Goal: Task Accomplishment & Management: Use online tool/utility

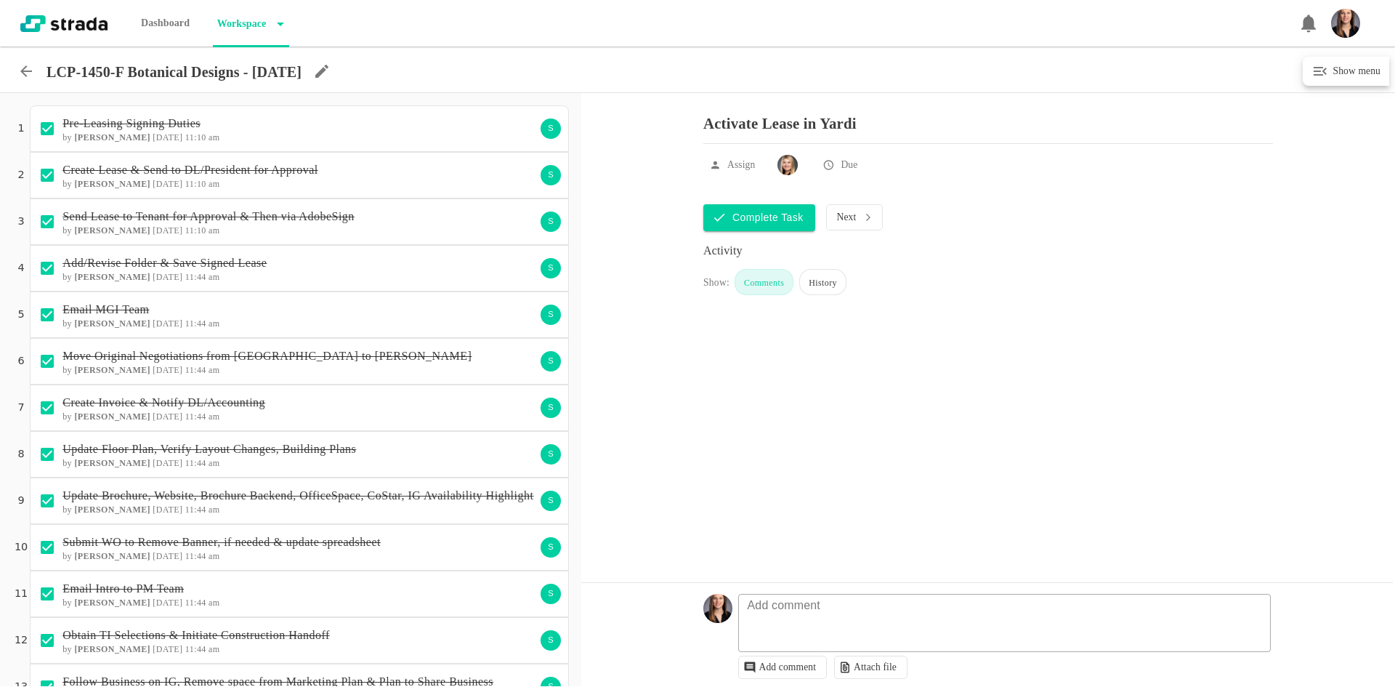
scroll to position [743, 0]
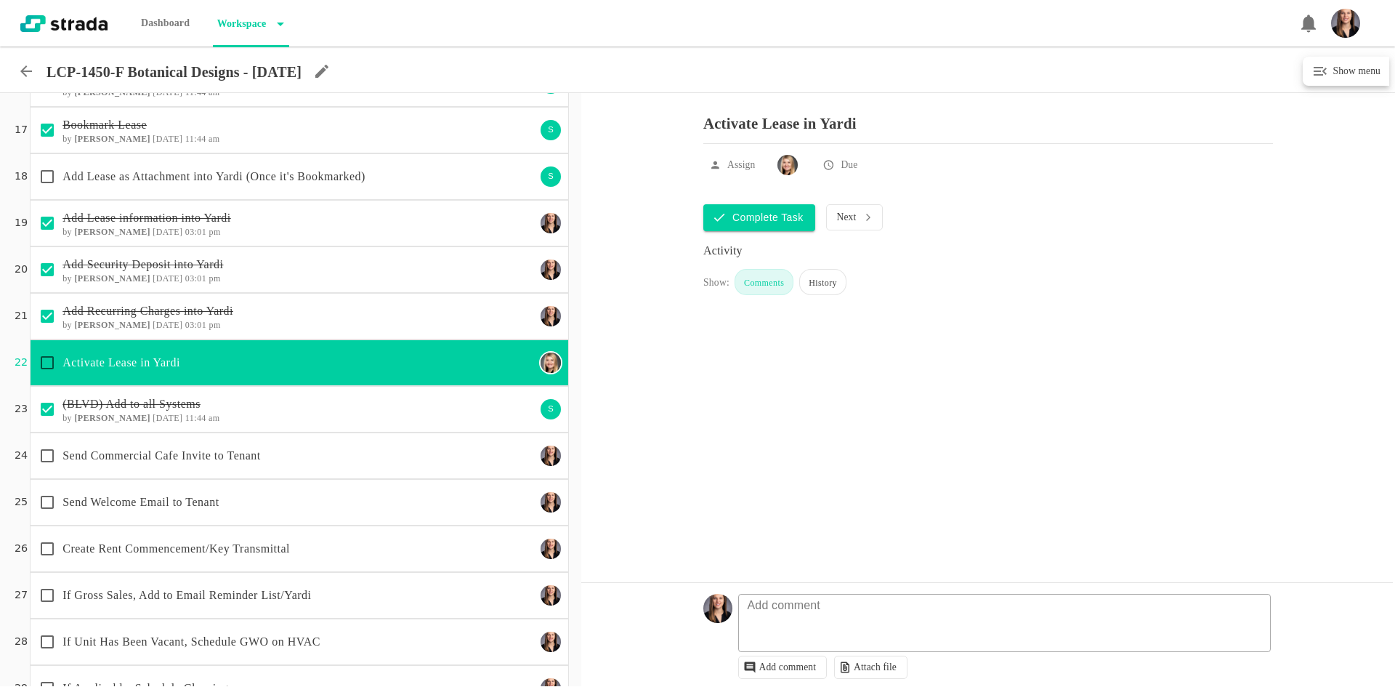
click at [150, 501] on p "Send Welcome Email to Tenant" at bounding box center [299, 501] width 473 height 17
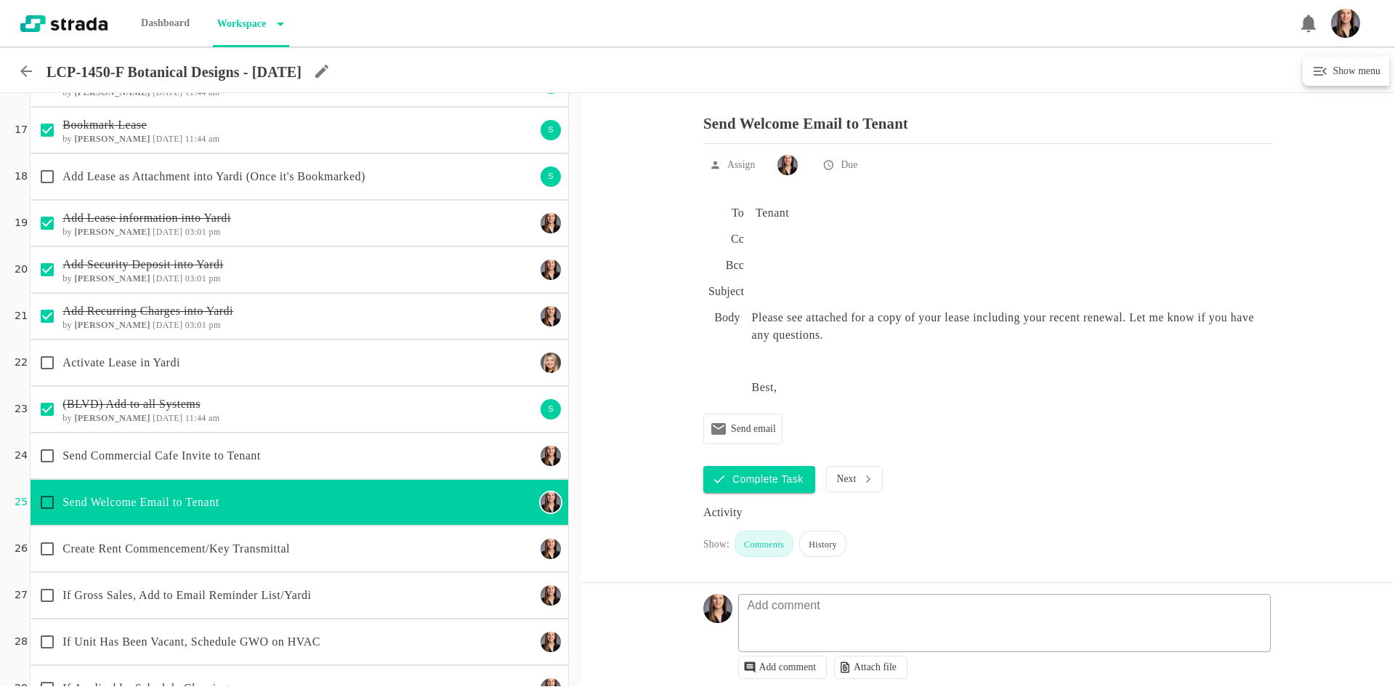
click at [159, 567] on div "Create Rent Commencement/Key Transmittal" at bounding box center [299, 548] width 539 height 47
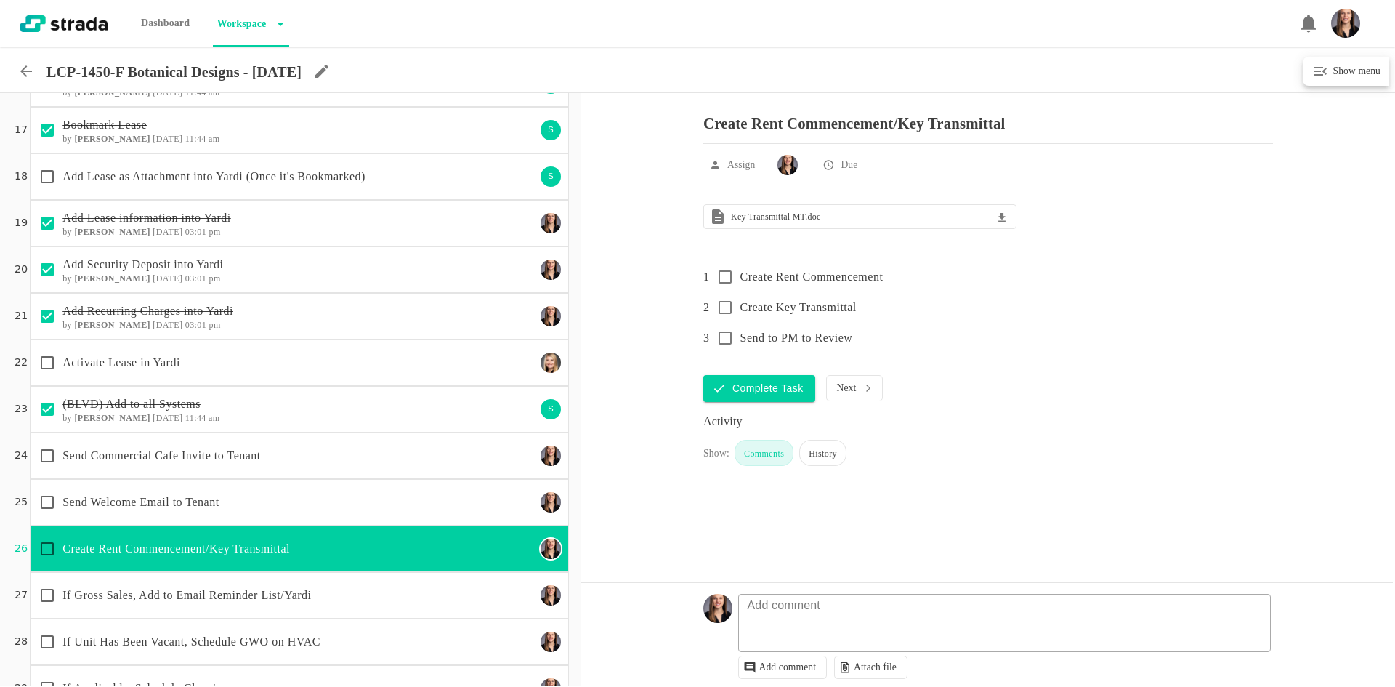
click at [160, 610] on div "If Gross Sales, Add to Email Reminder List/Yardi" at bounding box center [284, 595] width 504 height 31
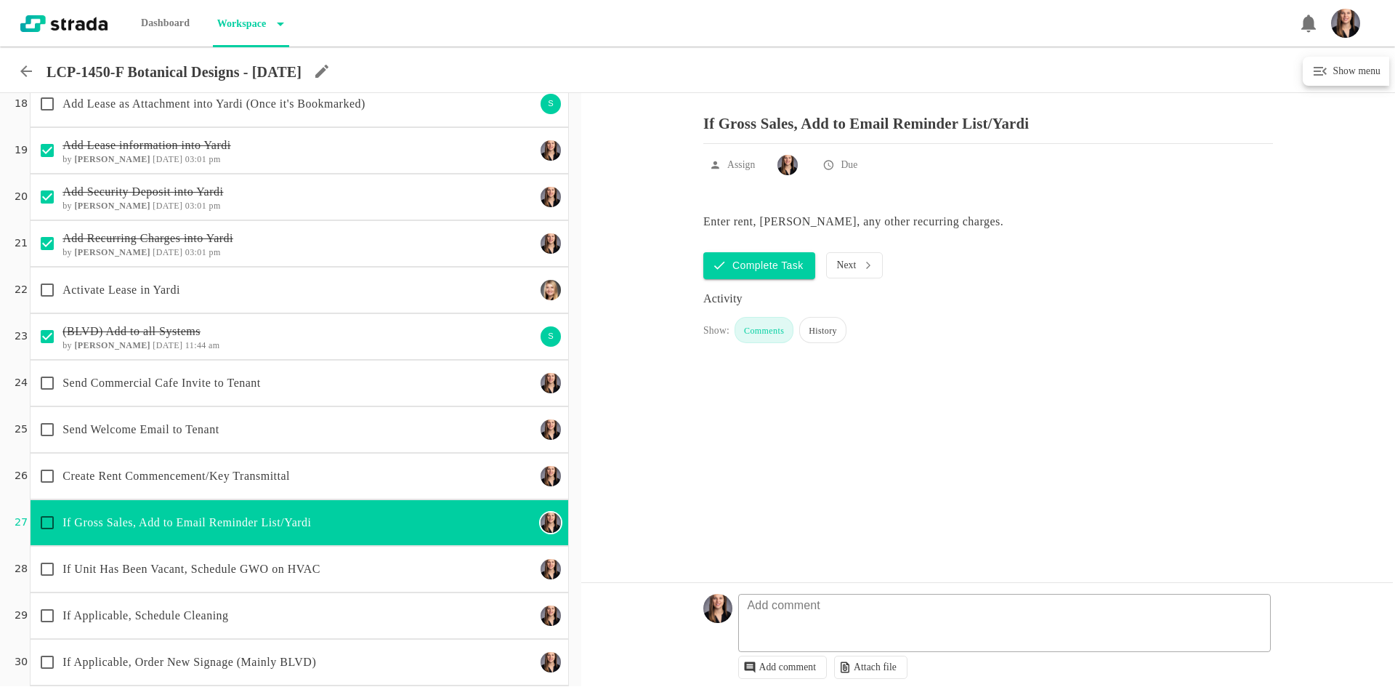
scroll to position [888, 0]
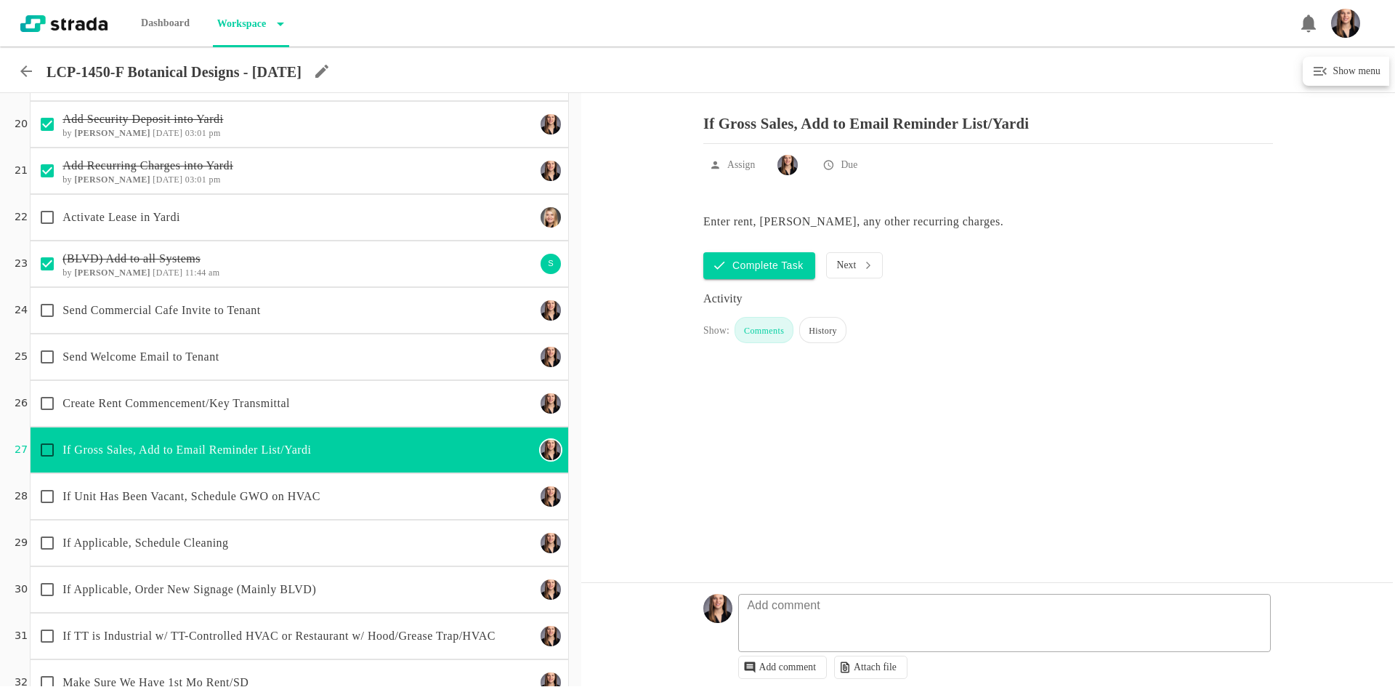
click at [176, 406] on p "Create Rent Commencement/Key Transmittal" at bounding box center [299, 403] width 473 height 17
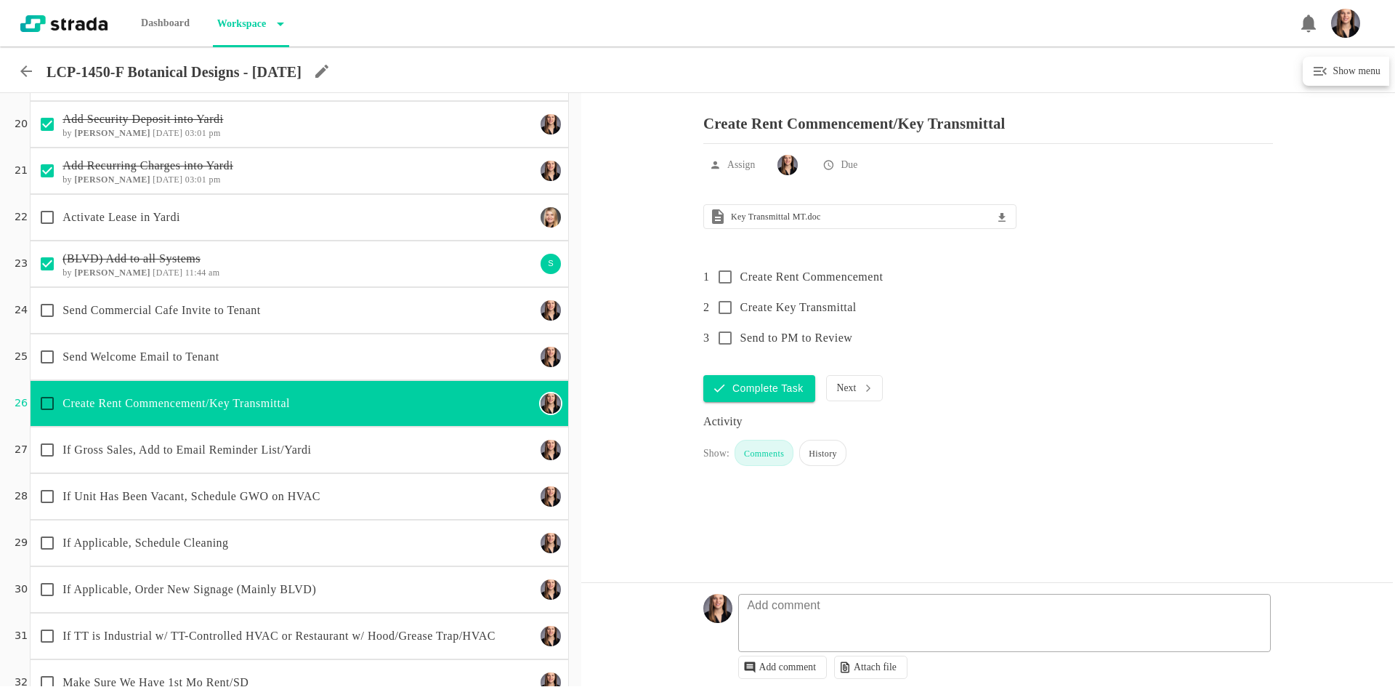
click at [190, 441] on p "If Gross Sales, Add to Email Reminder List/Yardi" at bounding box center [299, 449] width 473 height 17
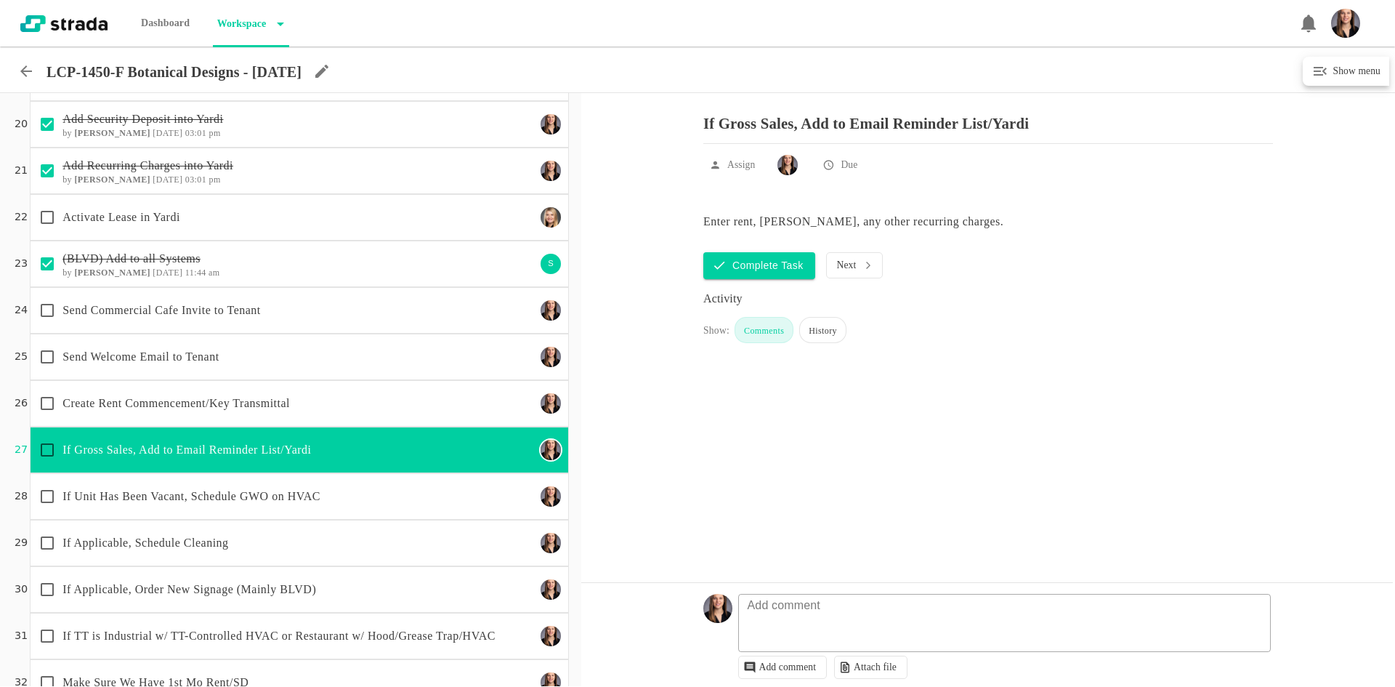
click at [49, 444] on input "checkbox" at bounding box center [47, 450] width 31 height 31
checkbox input "true"
click at [206, 411] on p "Create Rent Commencement/Key Transmittal" at bounding box center [299, 403] width 473 height 17
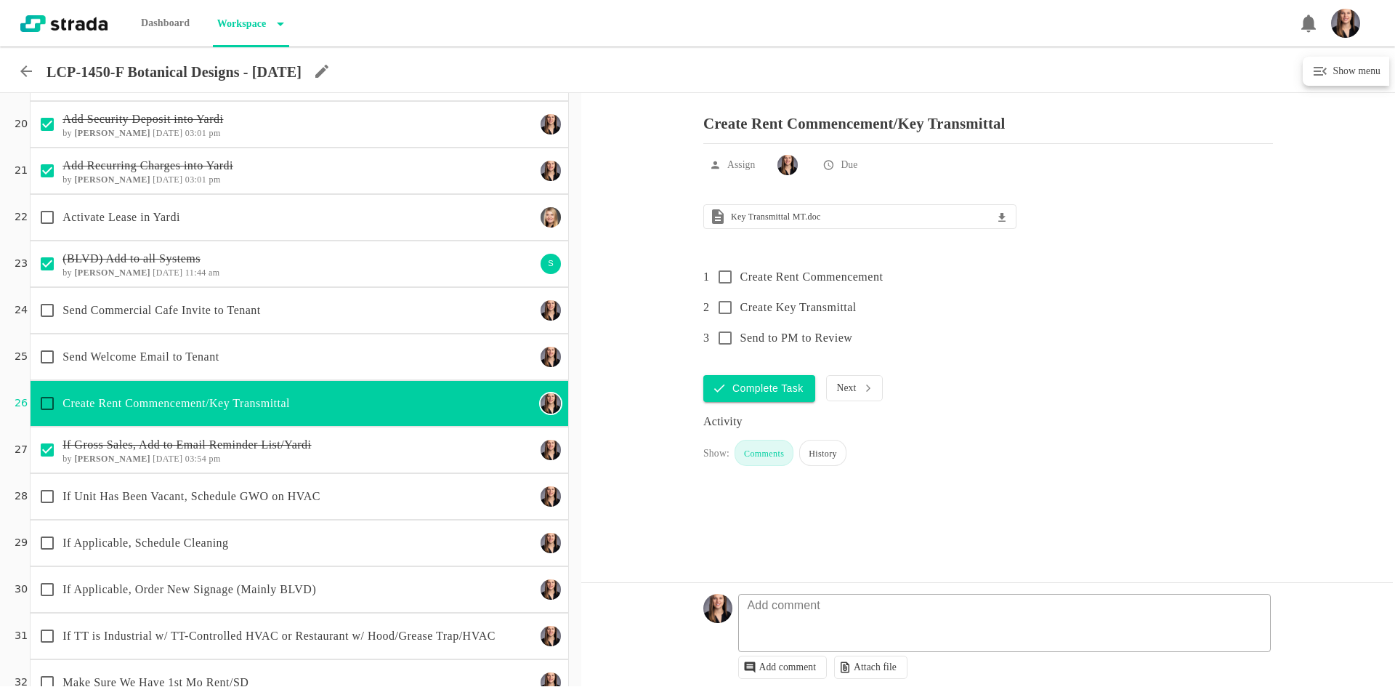
click at [217, 360] on p "Send Welcome Email to Tenant" at bounding box center [299, 356] width 473 height 17
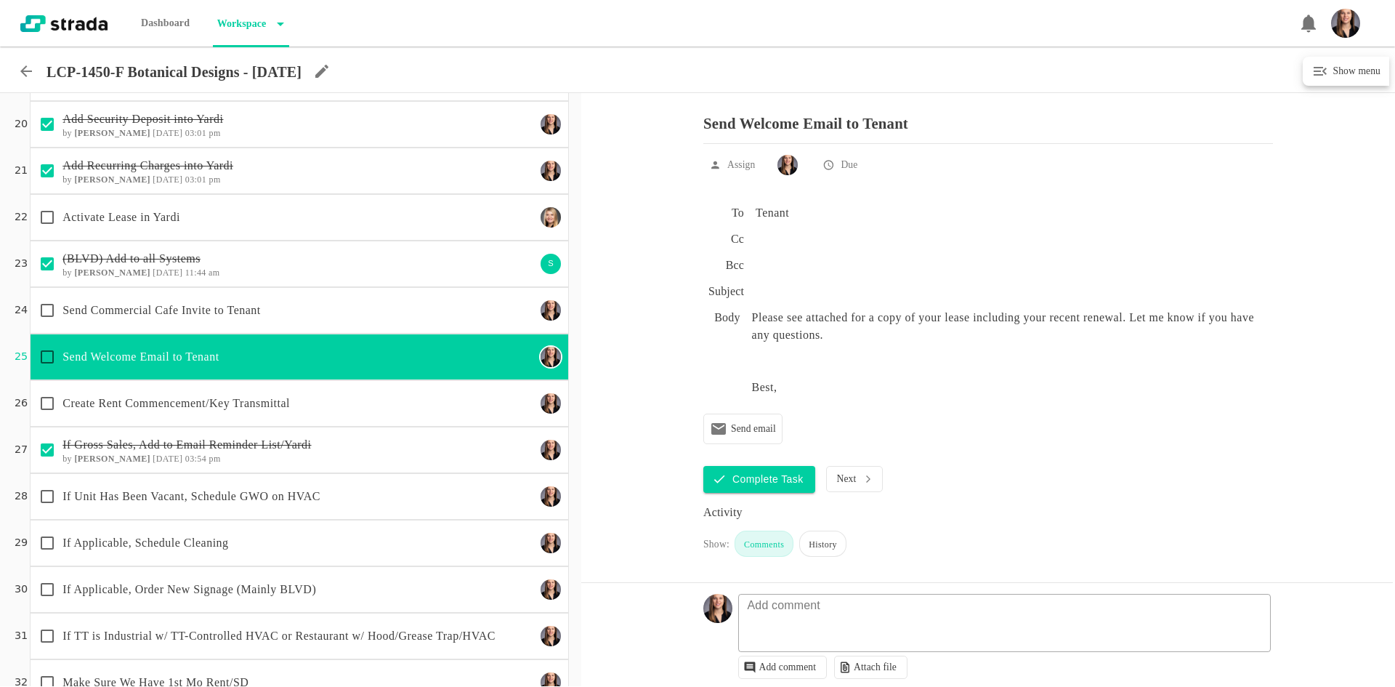
click at [241, 307] on p "Send Commercial Cafe Invite to Tenant" at bounding box center [299, 310] width 473 height 17
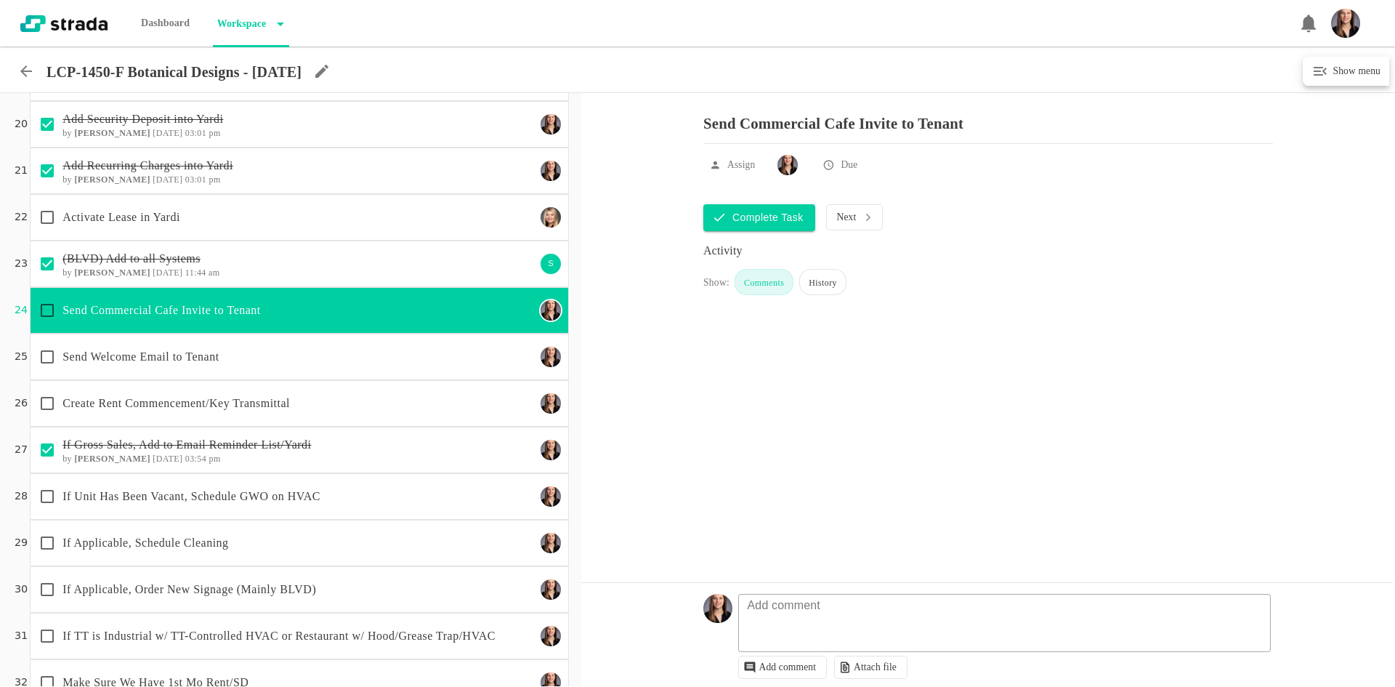
click at [237, 211] on p "Activate Lease in Yardi" at bounding box center [299, 217] width 473 height 17
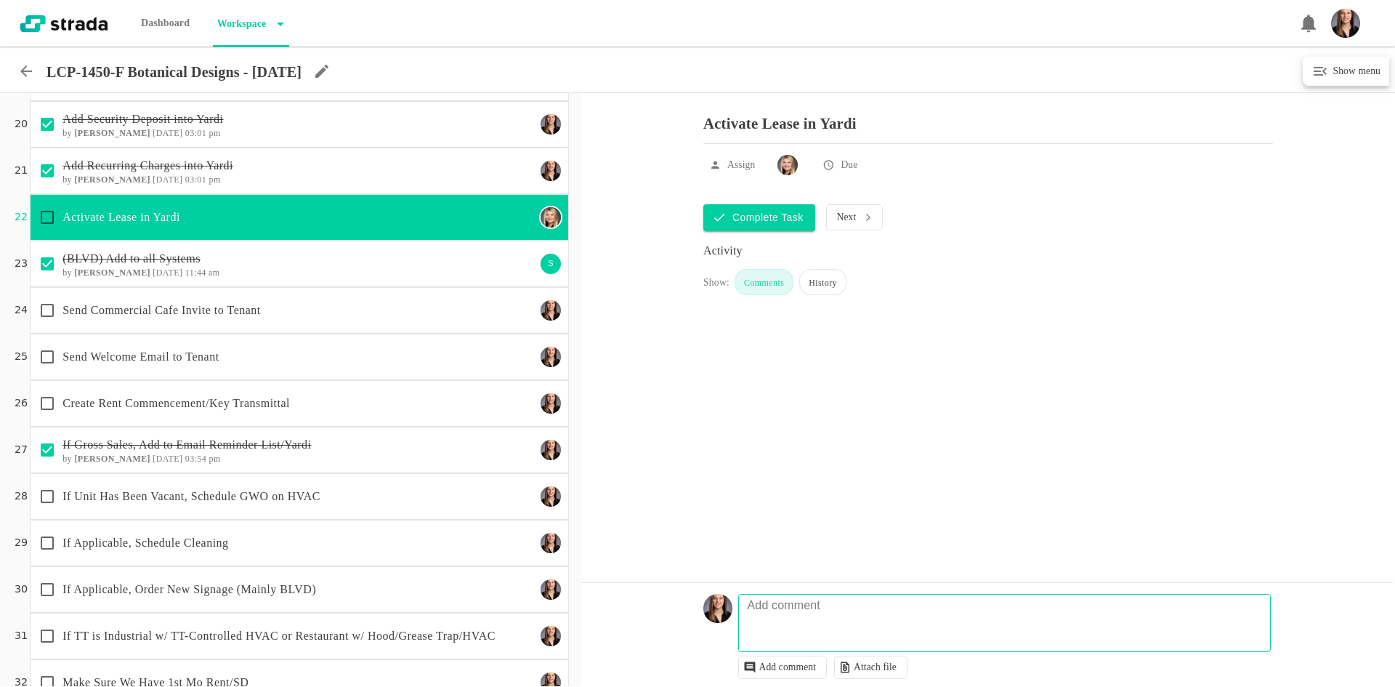
click at [909, 632] on textarea at bounding box center [1007, 630] width 532 height 42
type textarea "@ [PERSON_NAME] this is added in yardi when you have a sec to activate. Thx!"
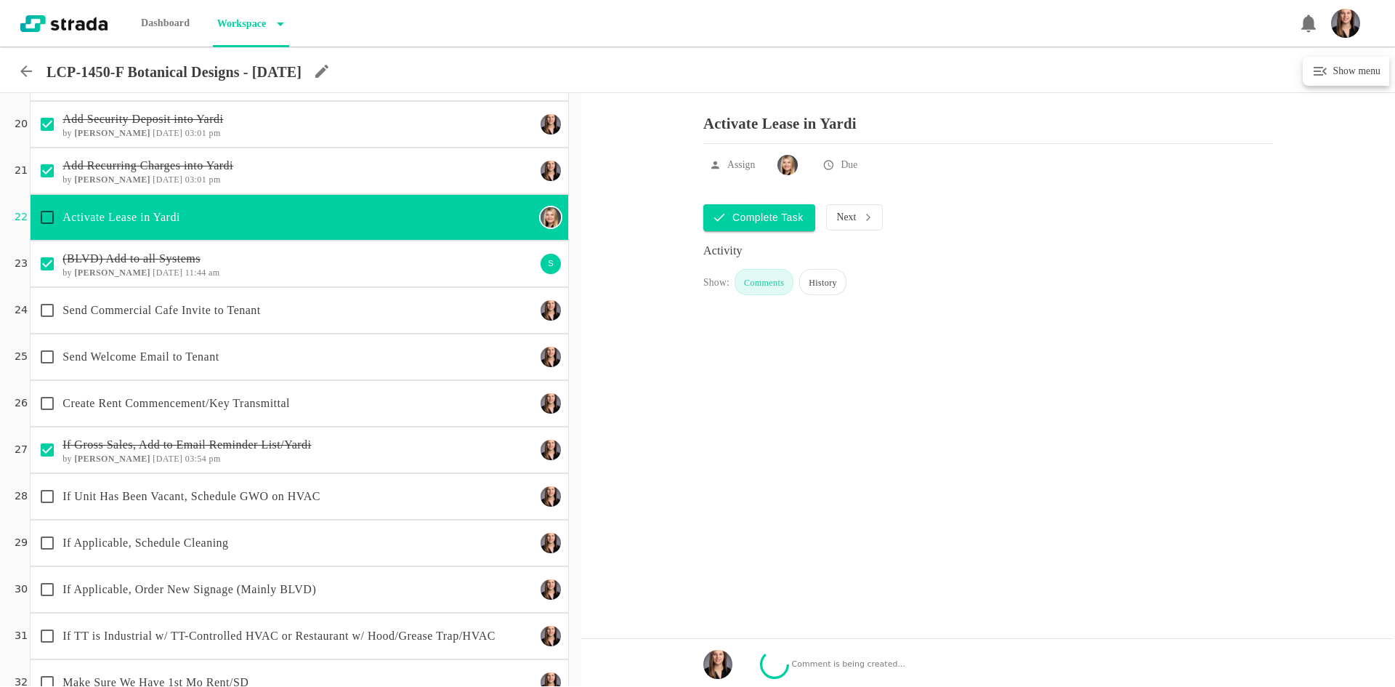
checkbox input "true"
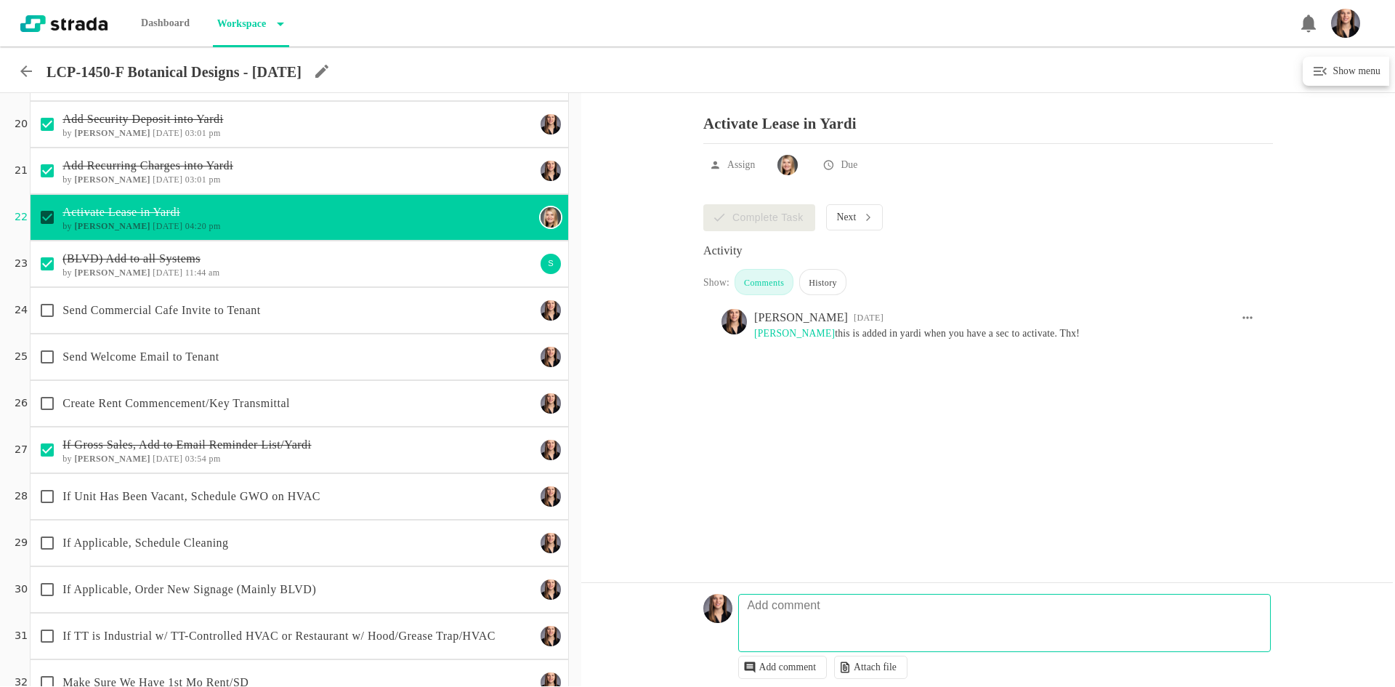
click at [1241, 325] on icon at bounding box center [1248, 317] width 15 height 15
click at [1252, 385] on li "Delete" at bounding box center [1238, 389] width 53 height 35
click at [1248, 390] on div at bounding box center [697, 343] width 1395 height 687
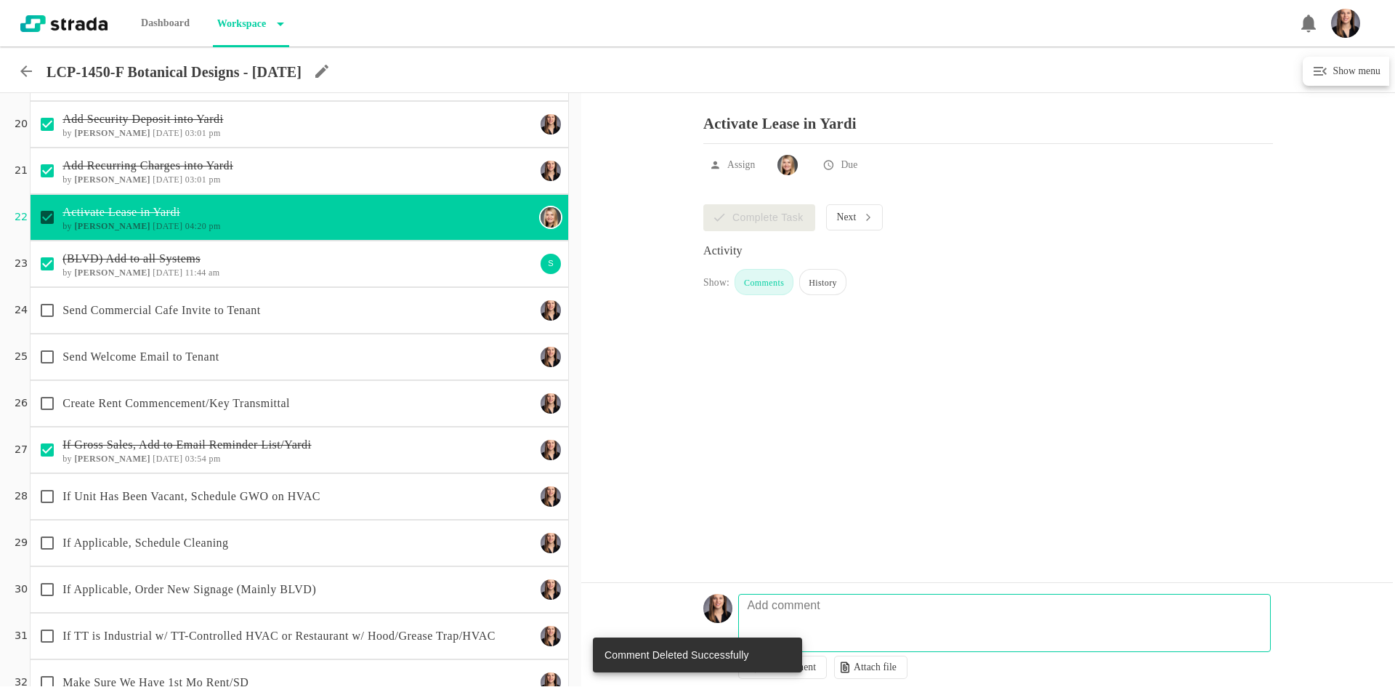
click at [395, 329] on div "Send Commercial Cafe Invite to Tenant" at bounding box center [299, 310] width 539 height 47
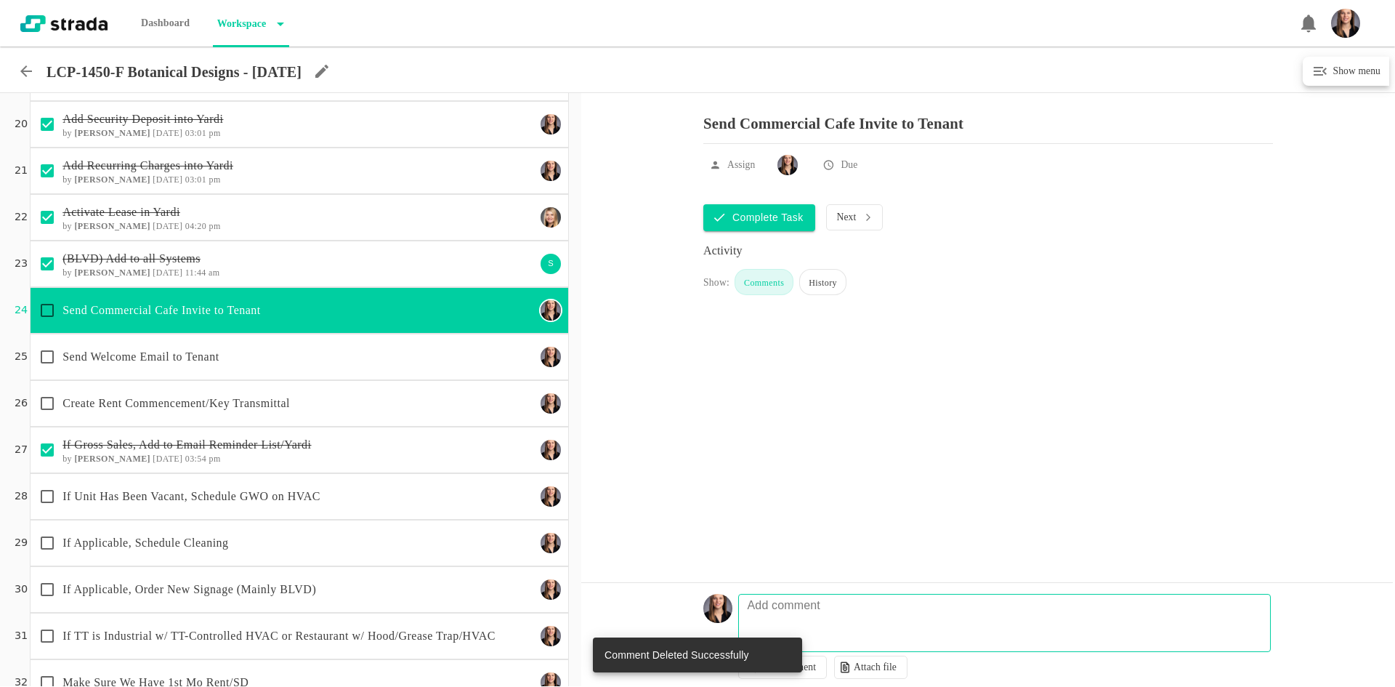
click at [406, 384] on div "Create Rent Commencement/Key Transmittal" at bounding box center [299, 403] width 539 height 47
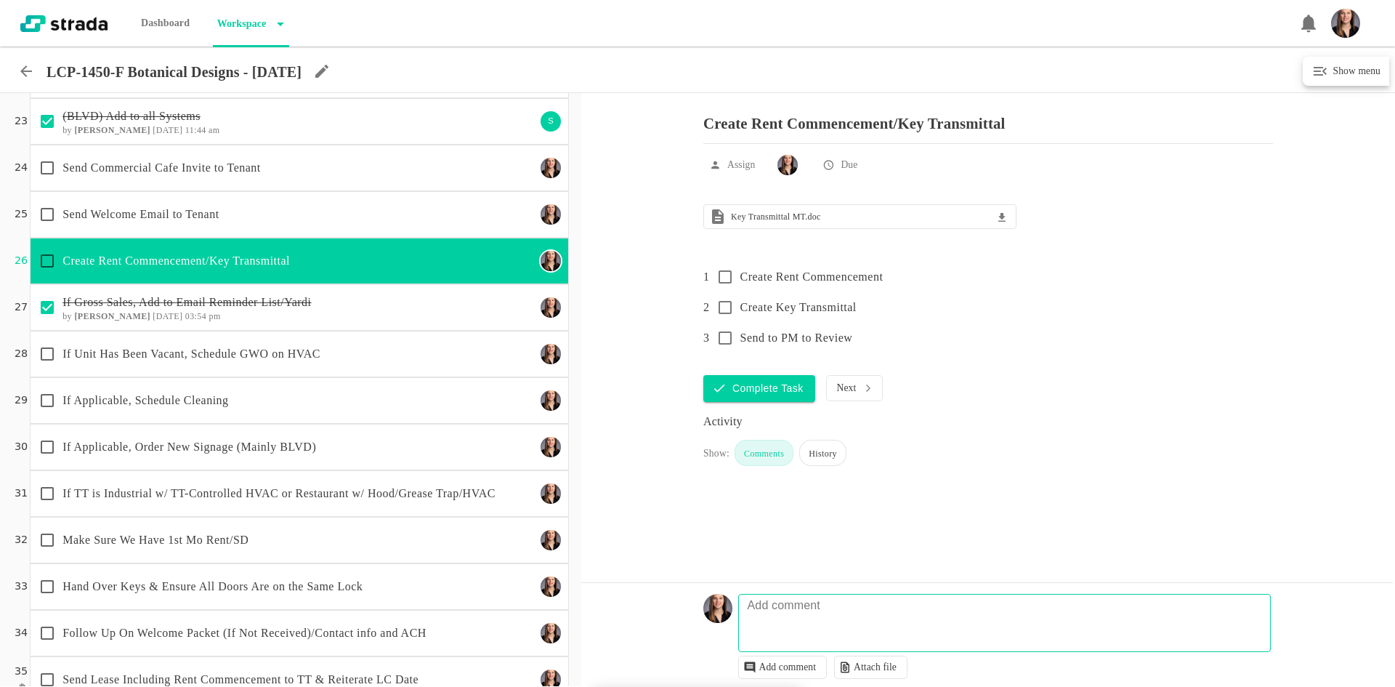
scroll to position [1033, 0]
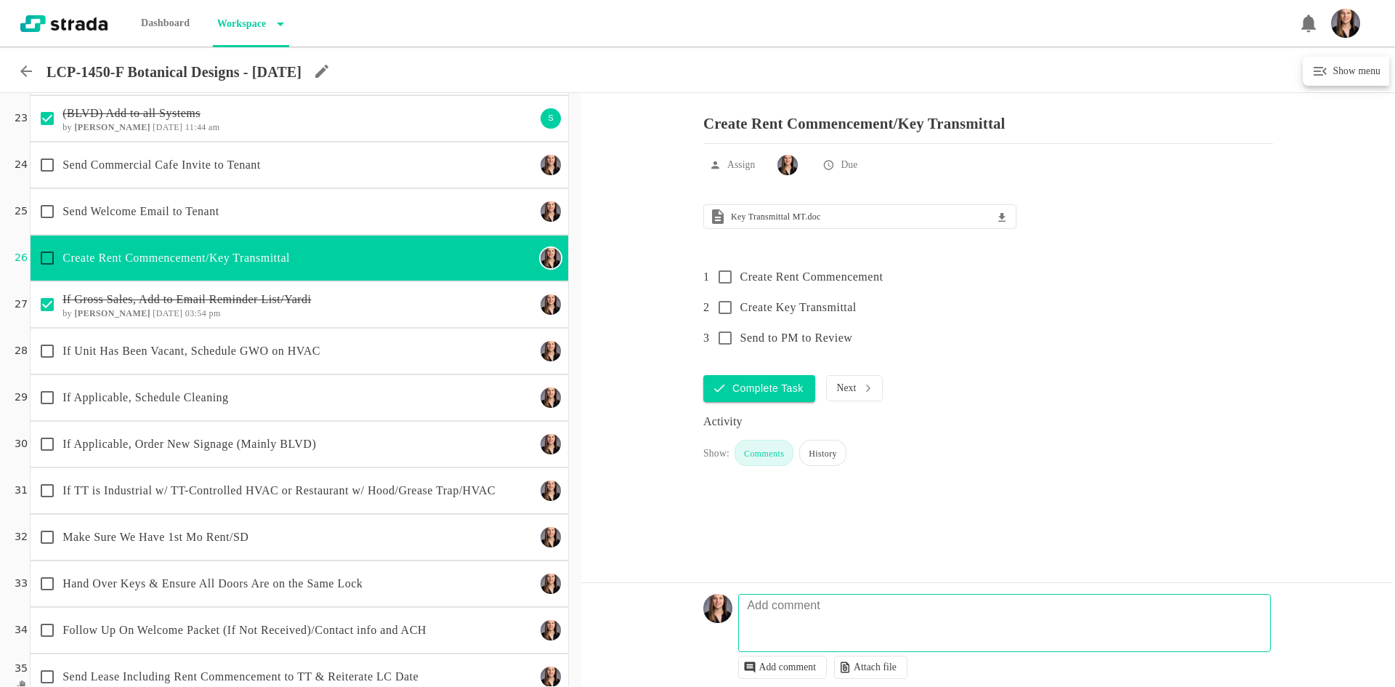
click at [398, 441] on p "If Applicable, Order New Signage (Mainly BLVD)" at bounding box center [299, 443] width 473 height 17
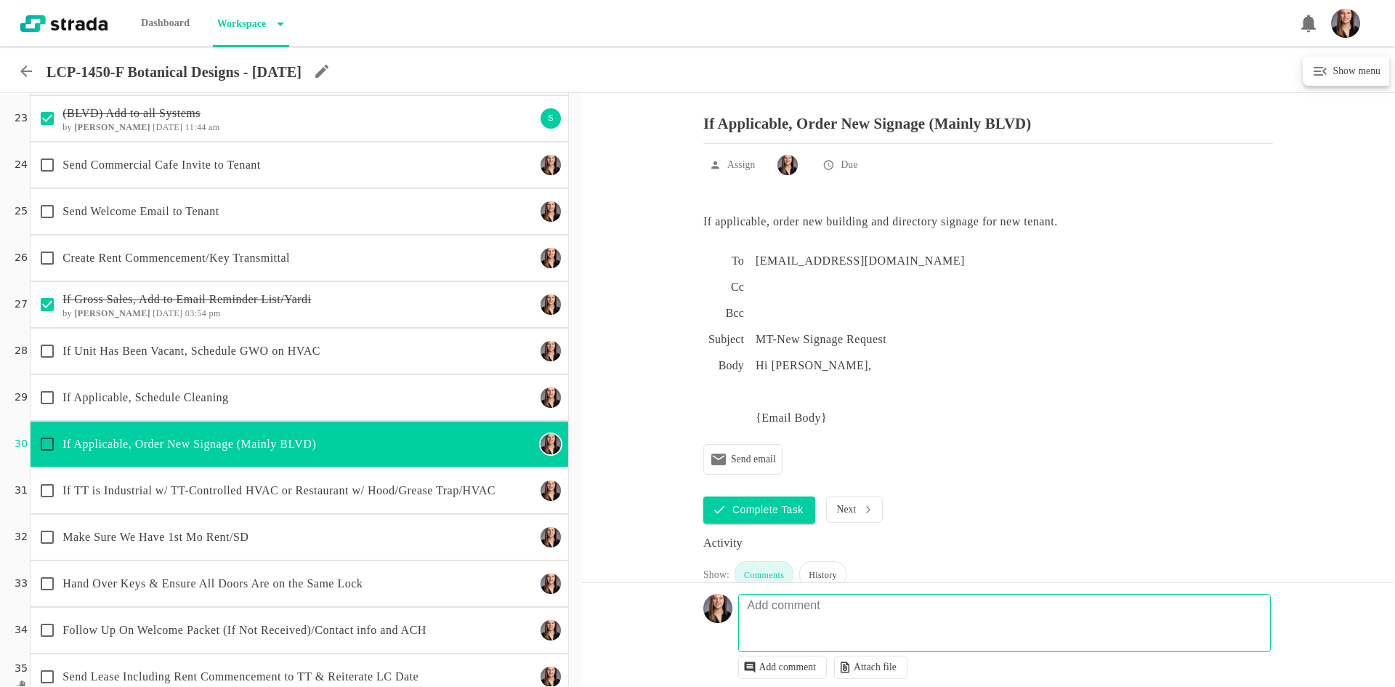
click at [47, 440] on input "checkbox" at bounding box center [47, 444] width 31 height 31
checkbox input "true"
click at [204, 360] on div "If Unit Has Been Vacant, Schedule GWO on HVAC" at bounding box center [284, 351] width 504 height 31
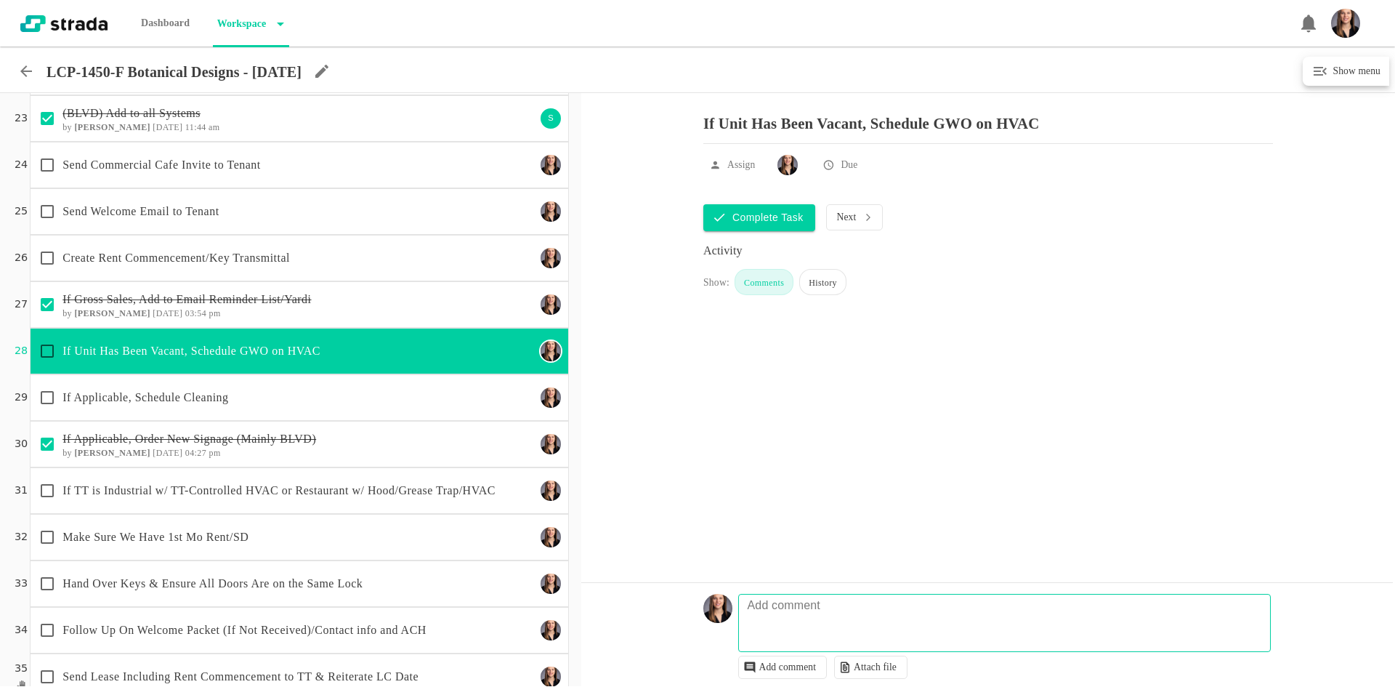
click at [830, 638] on textarea at bounding box center [1007, 630] width 532 height 42
type textarea "emailed DU 9/9"
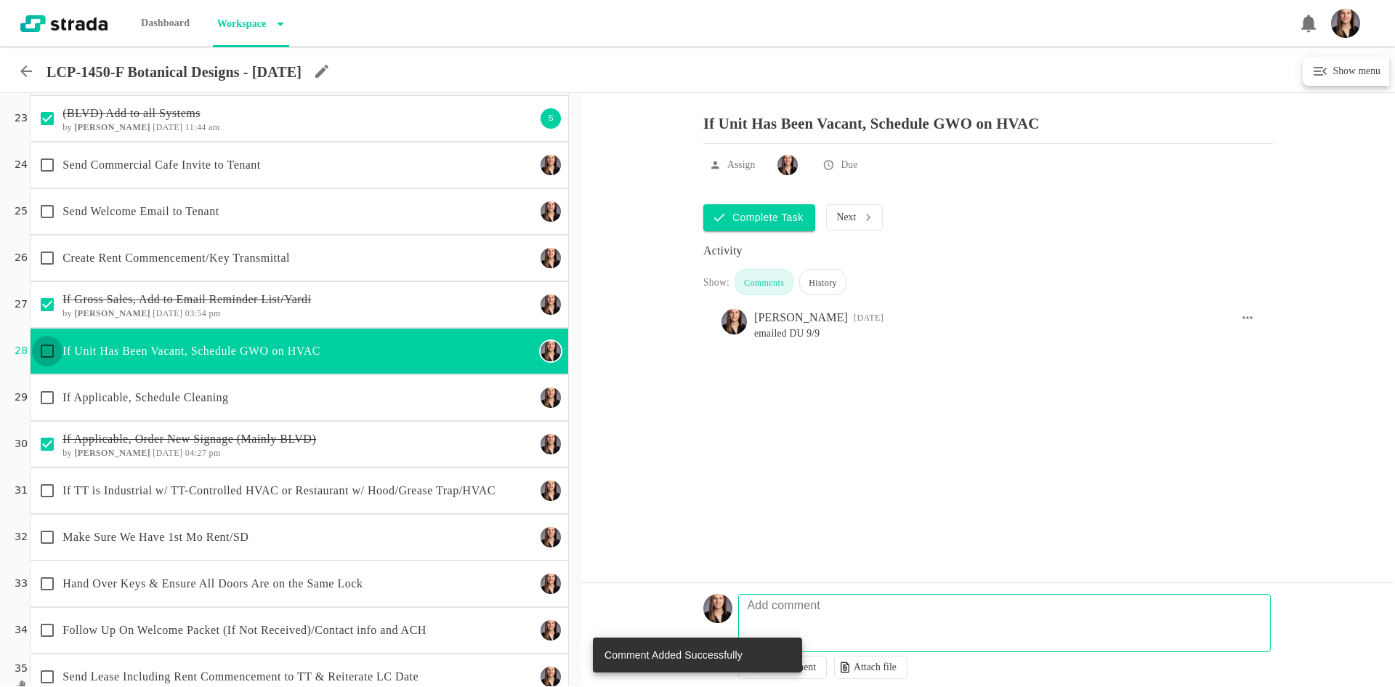
click at [47, 350] on input "checkbox" at bounding box center [47, 351] width 31 height 31
checkbox input "true"
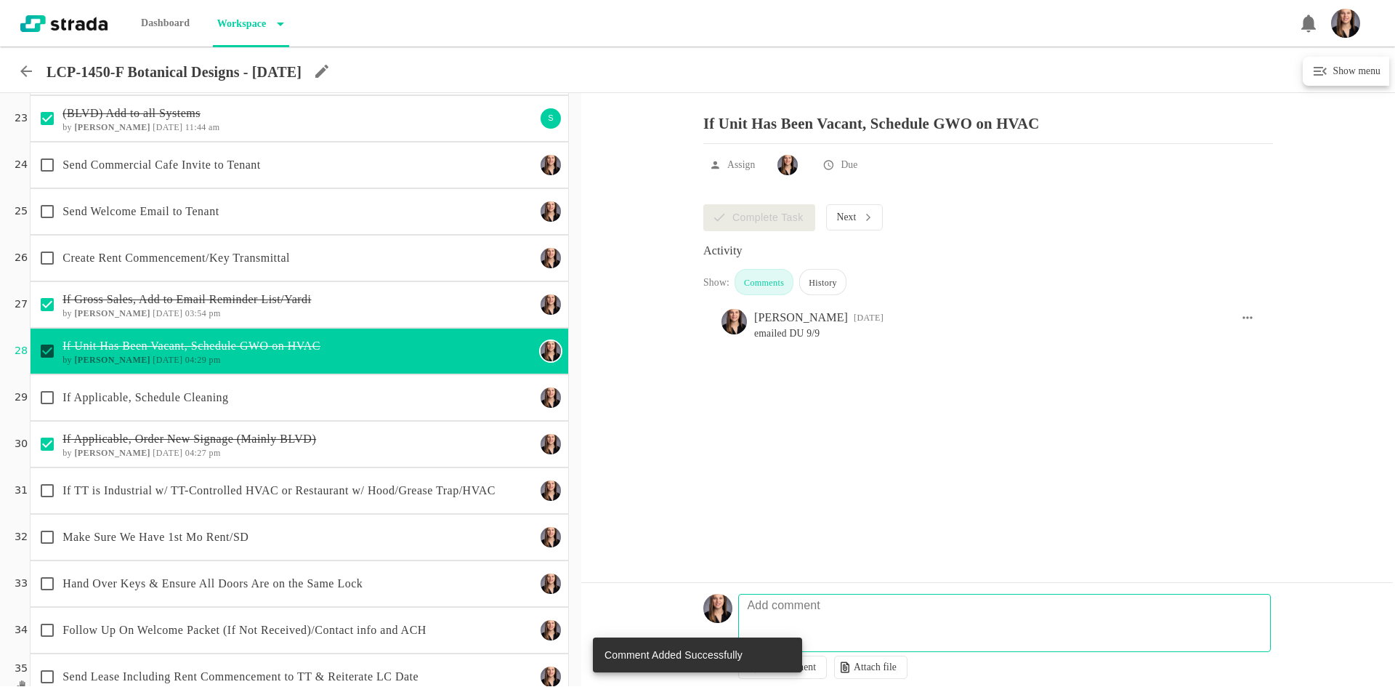
click at [32, 72] on icon at bounding box center [26, 71] width 12 height 12
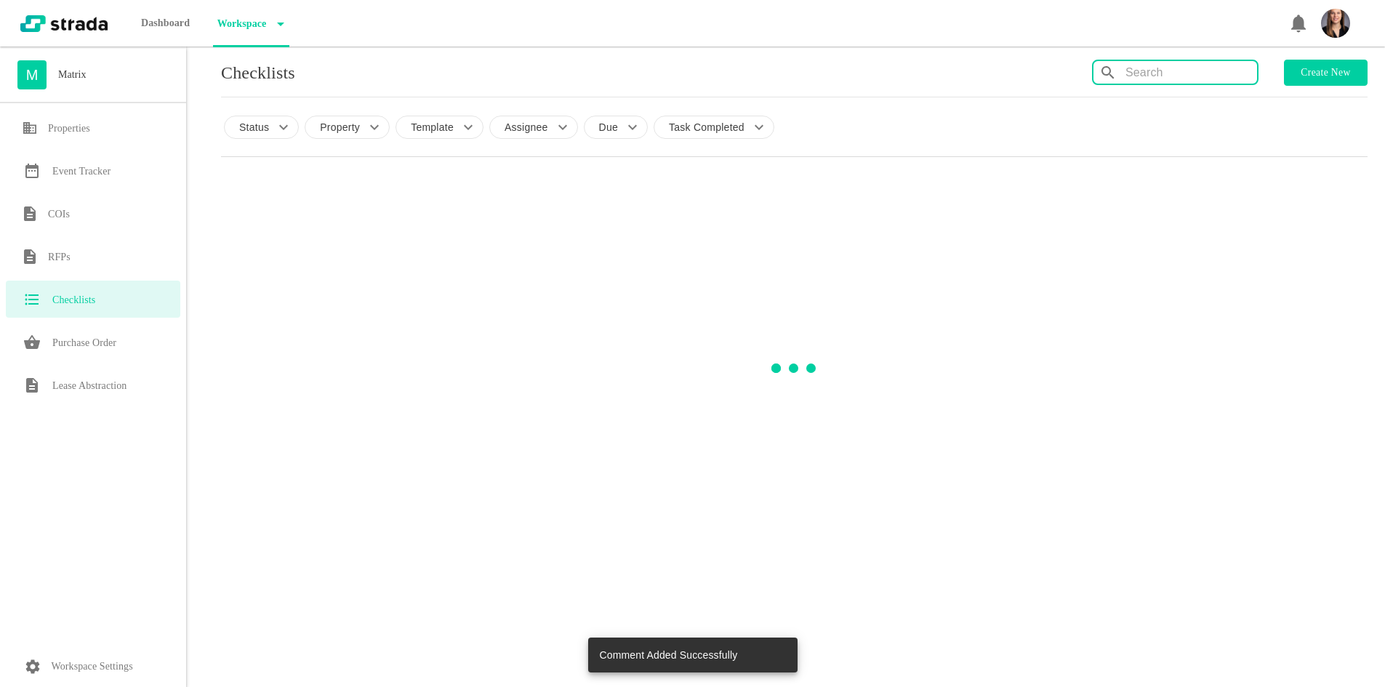
click at [1151, 65] on input "text" at bounding box center [1191, 72] width 132 height 23
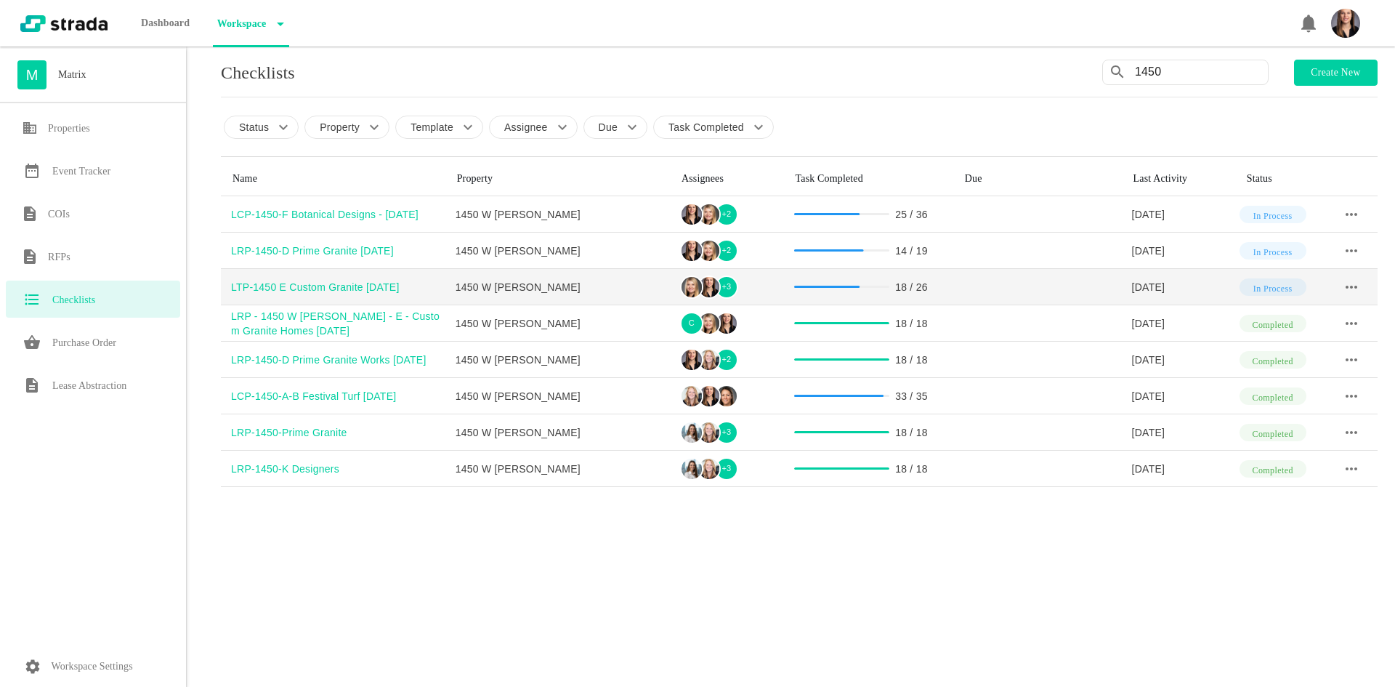
type input "1450"
click at [344, 284] on div "LTP-1450 E Custom Granite [DATE]" at bounding box center [338, 287] width 214 height 15
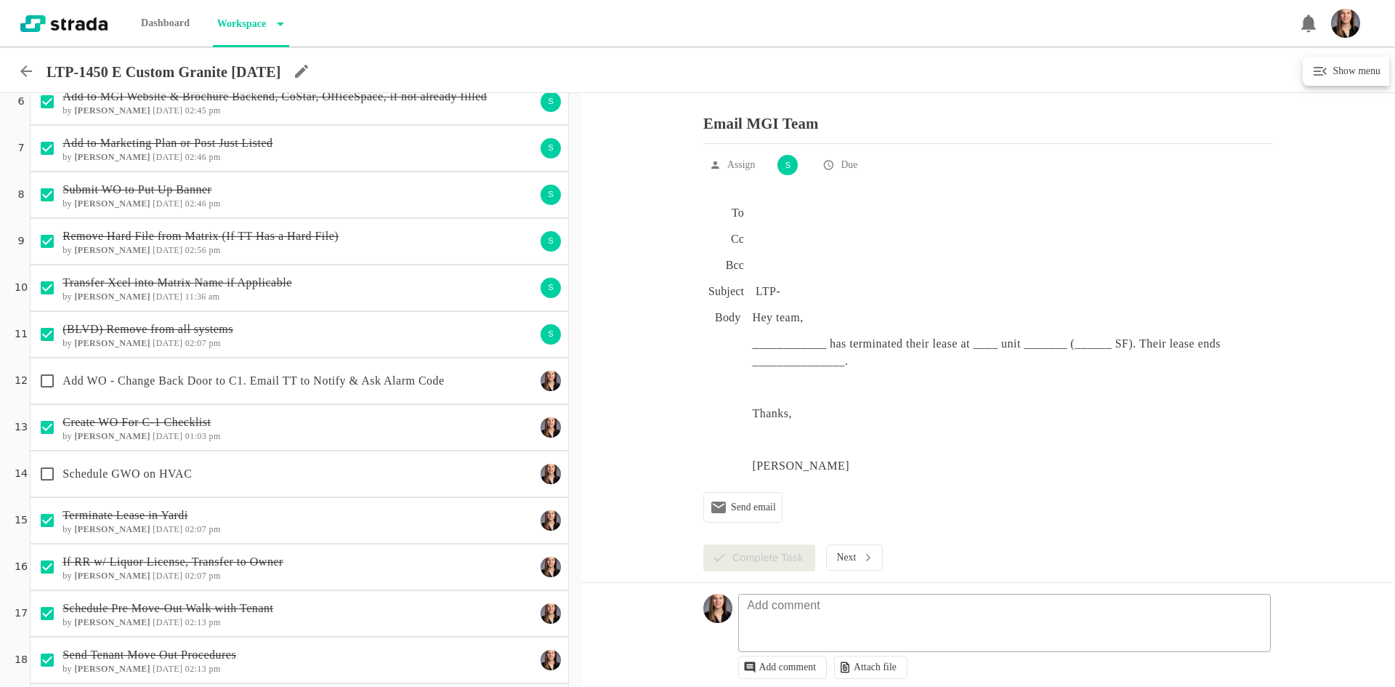
scroll to position [436, 0]
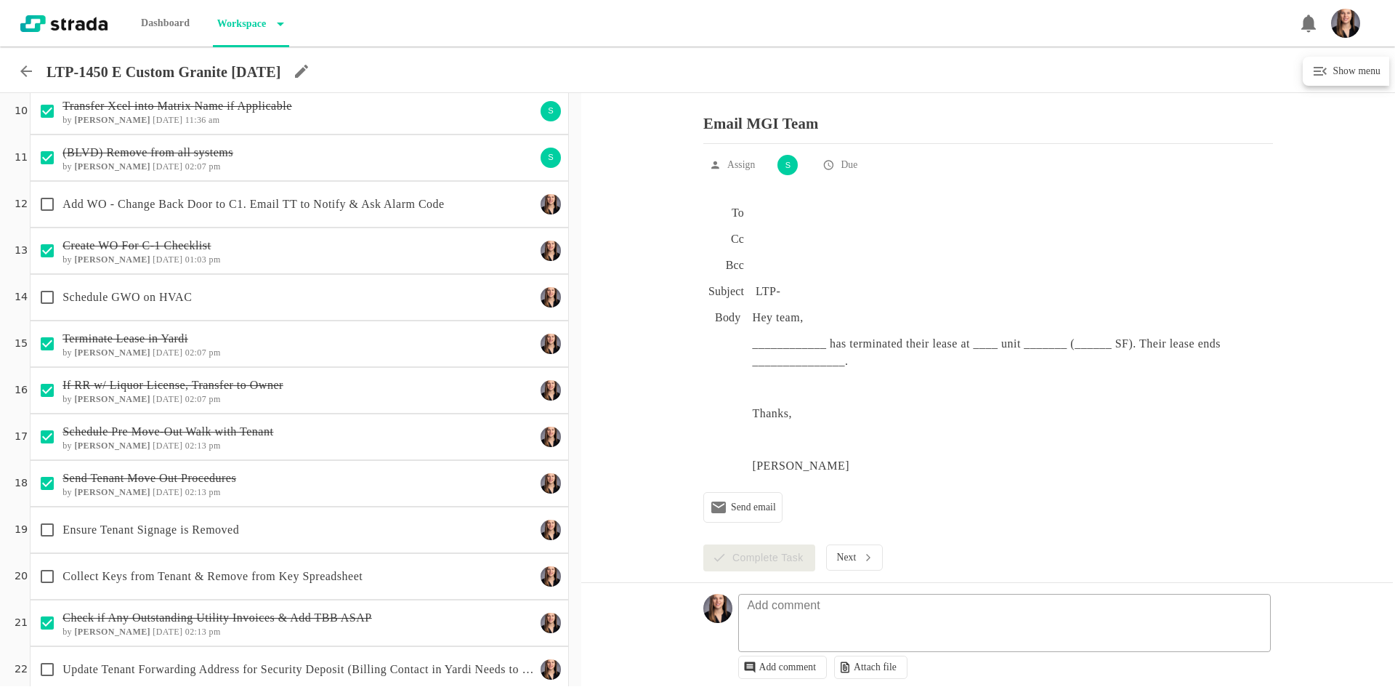
click at [278, 207] on p "Add WO - Change Back Door to C1. Email TT to Notify & Ask Alarm Code" at bounding box center [299, 204] width 473 height 17
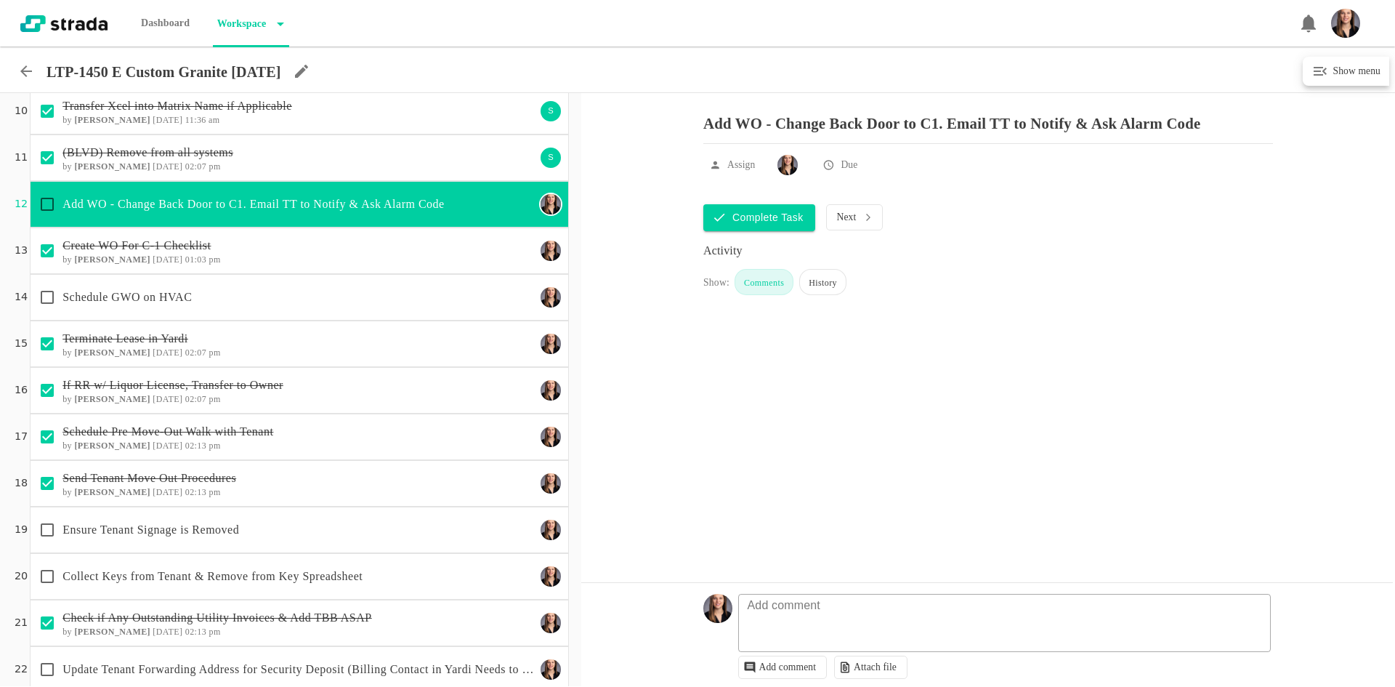
click at [50, 201] on input "checkbox" at bounding box center [47, 204] width 31 height 31
checkbox input "true"
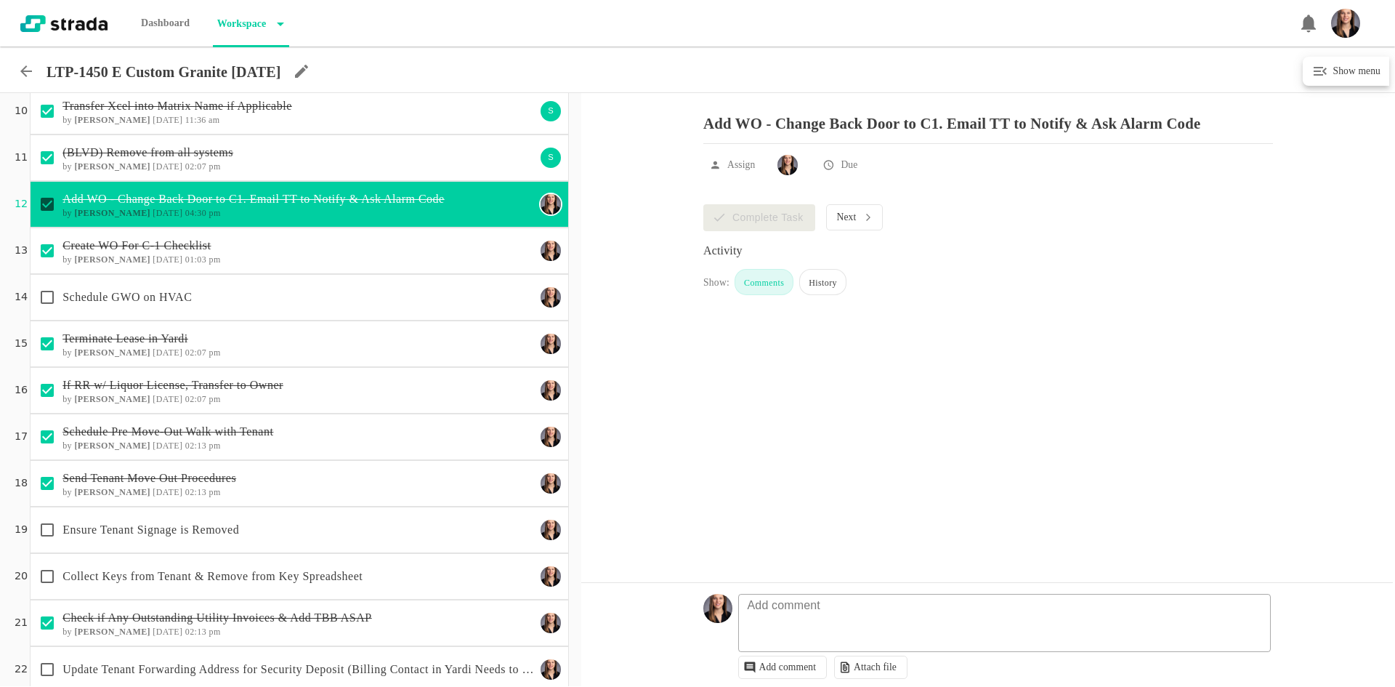
click at [264, 310] on div "Schedule GWO on HVAC" at bounding box center [284, 297] width 504 height 31
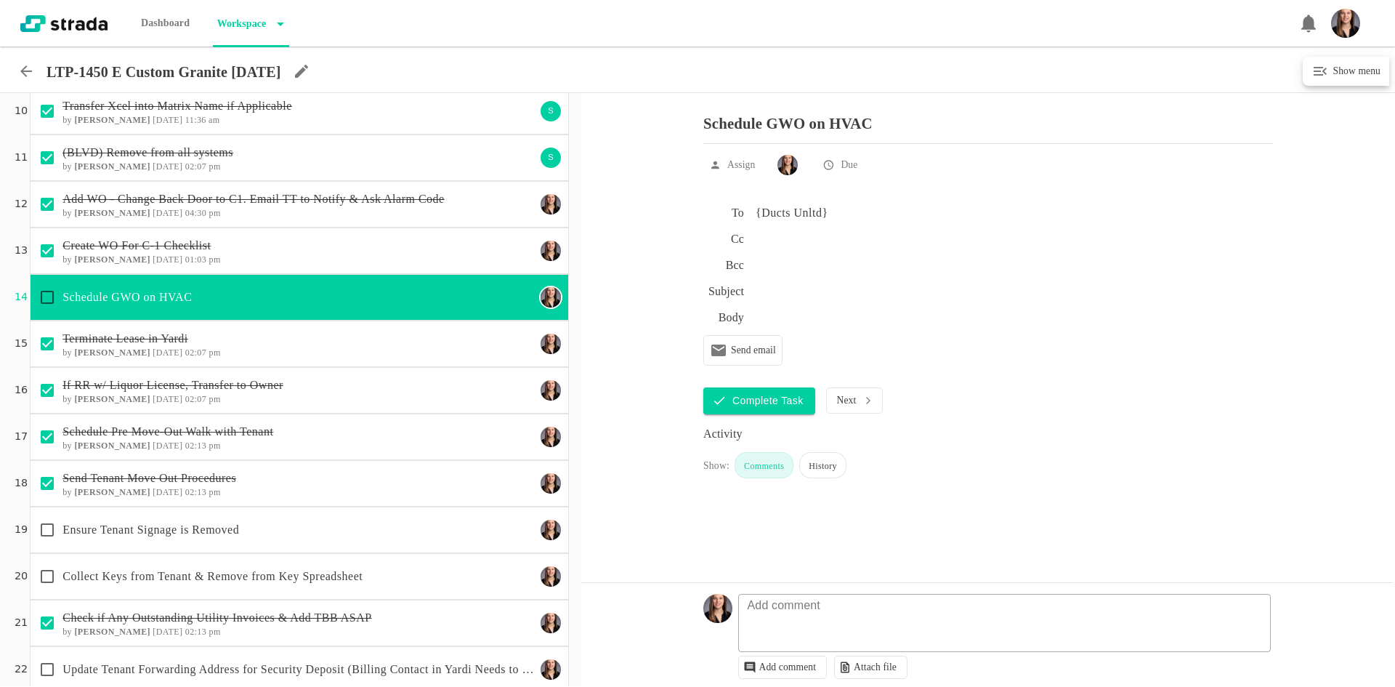
click at [49, 296] on input "checkbox" at bounding box center [47, 297] width 31 height 31
click at [783, 632] on textarea at bounding box center [1007, 630] width 532 height 42
checkbox input "true"
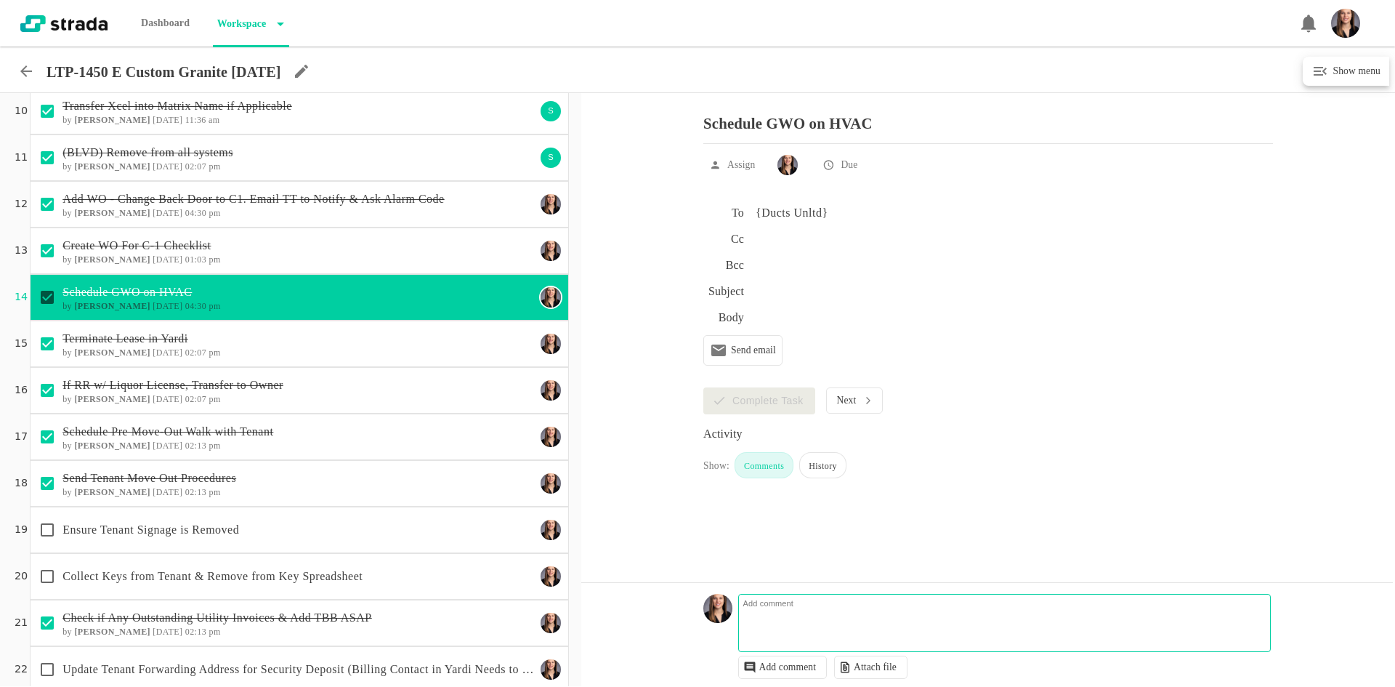
paste textarea "1450 Custom Granite - Move out Walk Through"
drag, startPoint x: 985, startPoint y: 621, endPoint x: 655, endPoint y: 605, distance: 330.3
click at [654, 608] on div "Add comment 1450 Custom Granite - Move out Walk Through 1450 Custom Granite - M…" at bounding box center [987, 634] width 812 height 104
type textarea "emailed DU to schedule on 9/9"
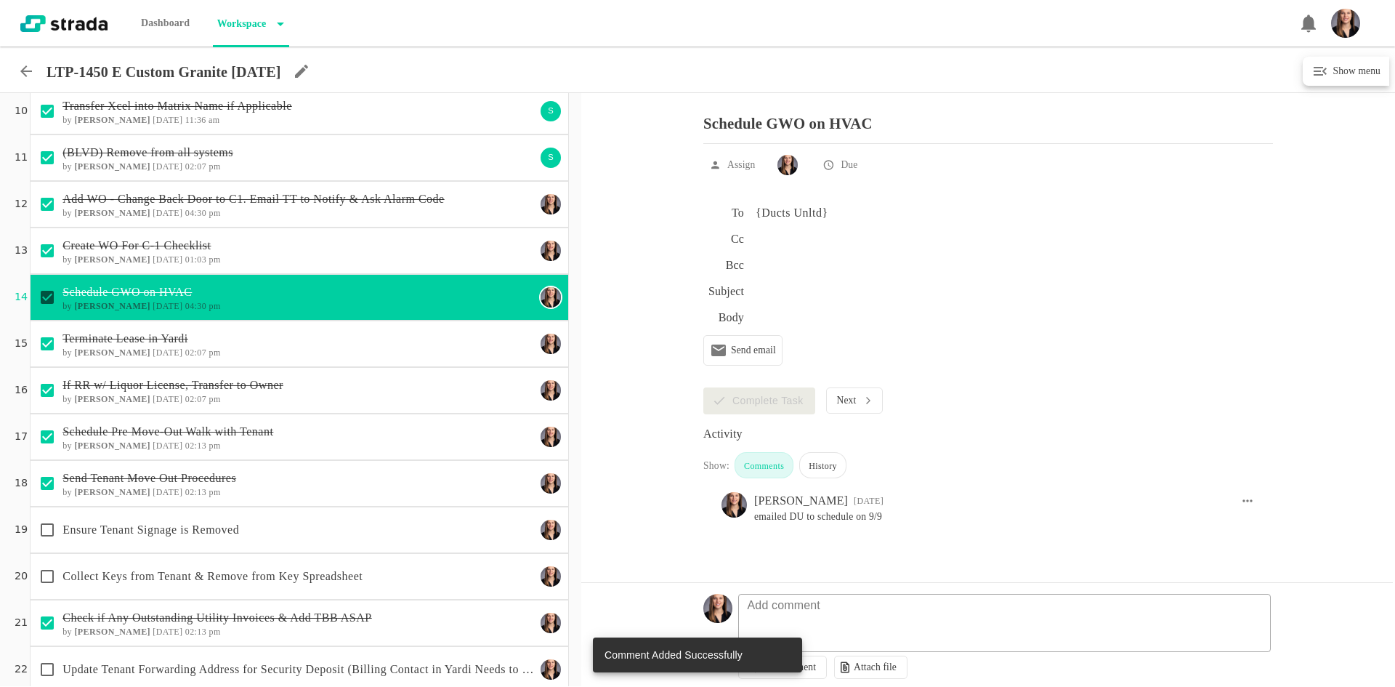
click at [289, 568] on p "Collect Keys from Tenant & Remove from Key Spreadsheet" at bounding box center [299, 576] width 473 height 17
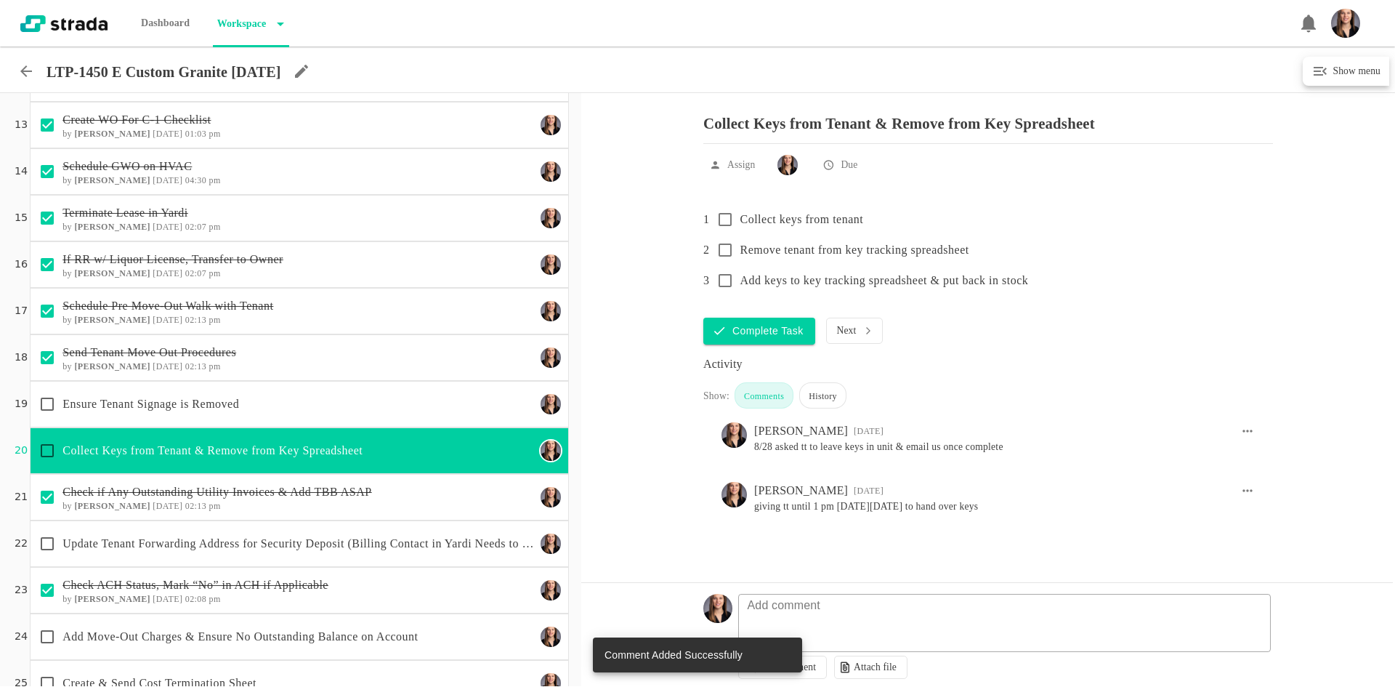
scroll to position [641, 0]
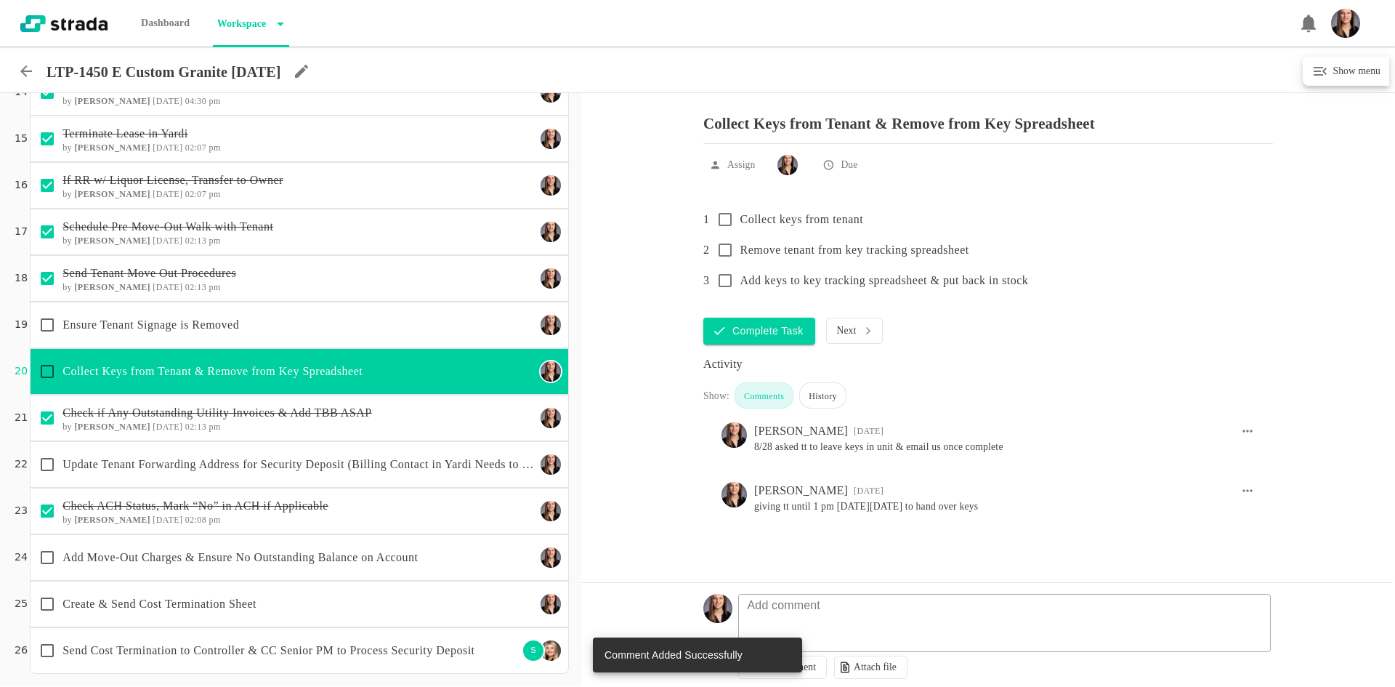
click at [289, 453] on div "Update Tenant Forwarding Address for Security Deposit (Billing Contact in Yardi…" at bounding box center [284, 464] width 504 height 31
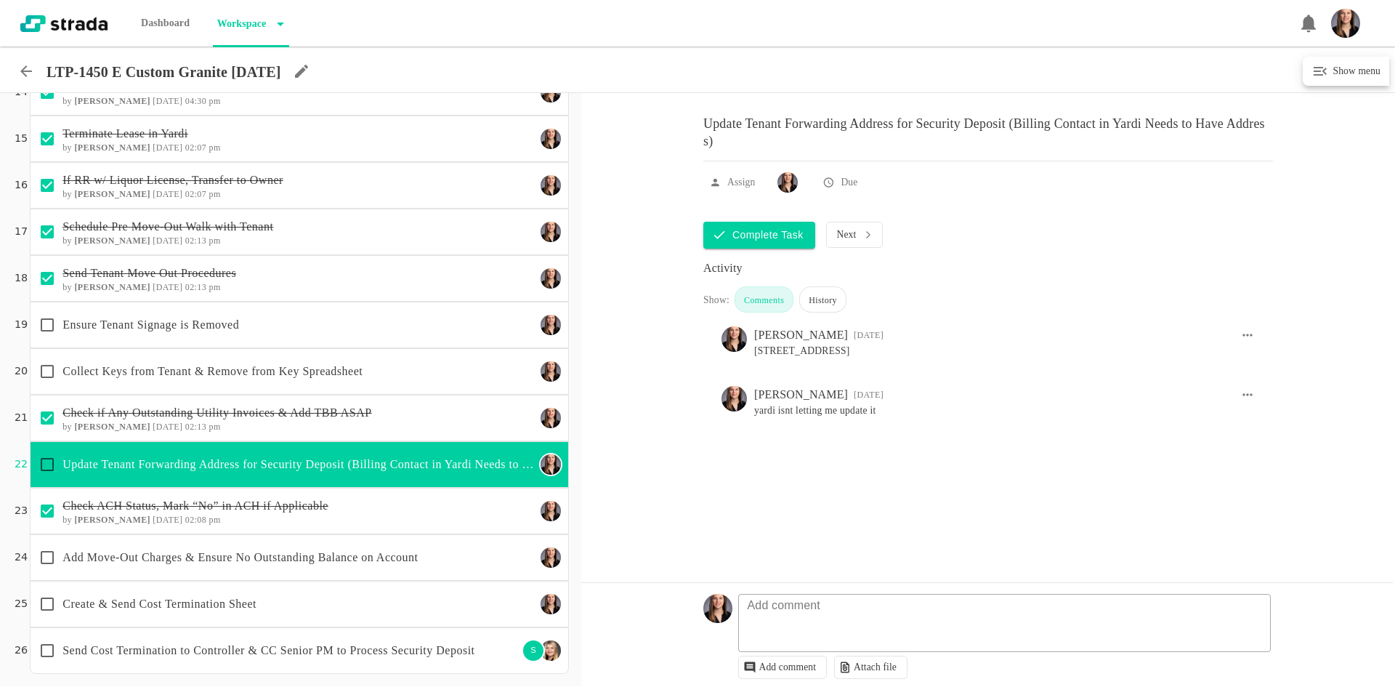
click at [286, 551] on p "Add Move-Out Charges & Ensure No Outstanding Balance on Account" at bounding box center [299, 557] width 473 height 17
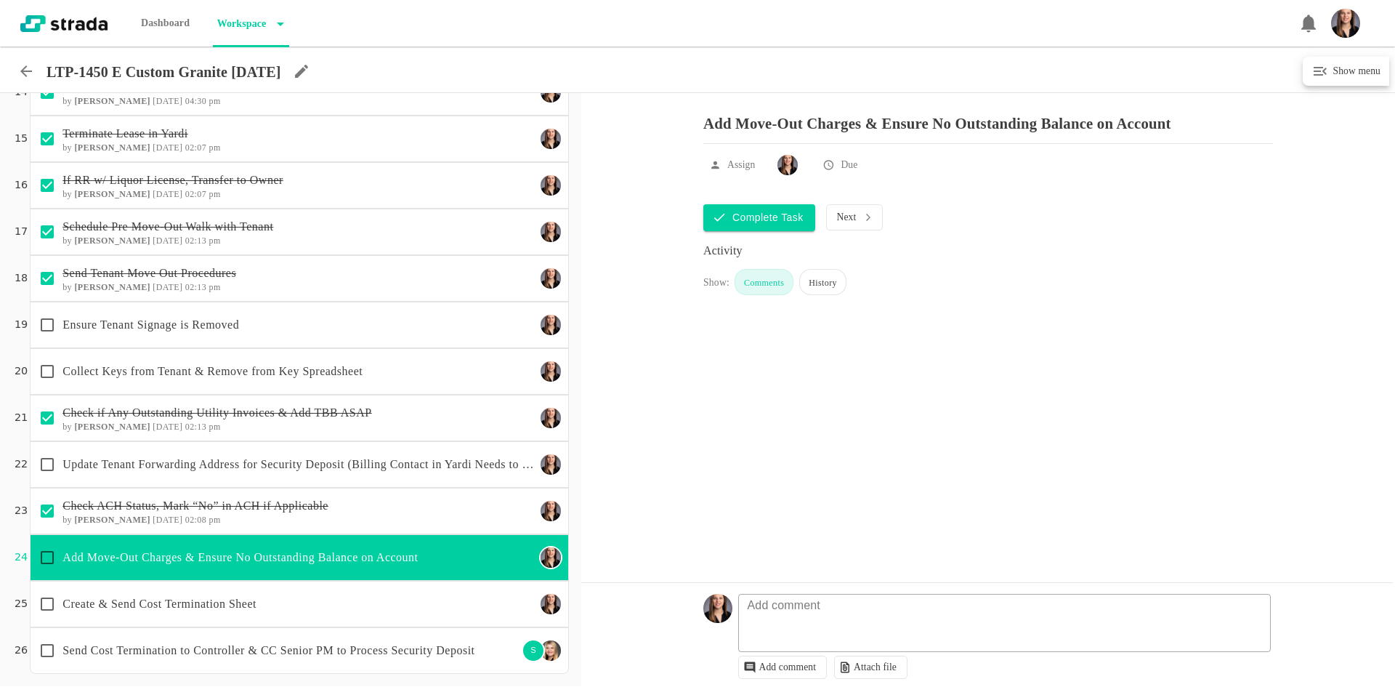
click at [211, 561] on p "Add Move-Out Charges & Ensure No Outstanding Balance on Account" at bounding box center [299, 557] width 473 height 17
click at [190, 384] on div "Collect Keys from Tenant & Remove from Key Spreadsheet" at bounding box center [284, 371] width 504 height 31
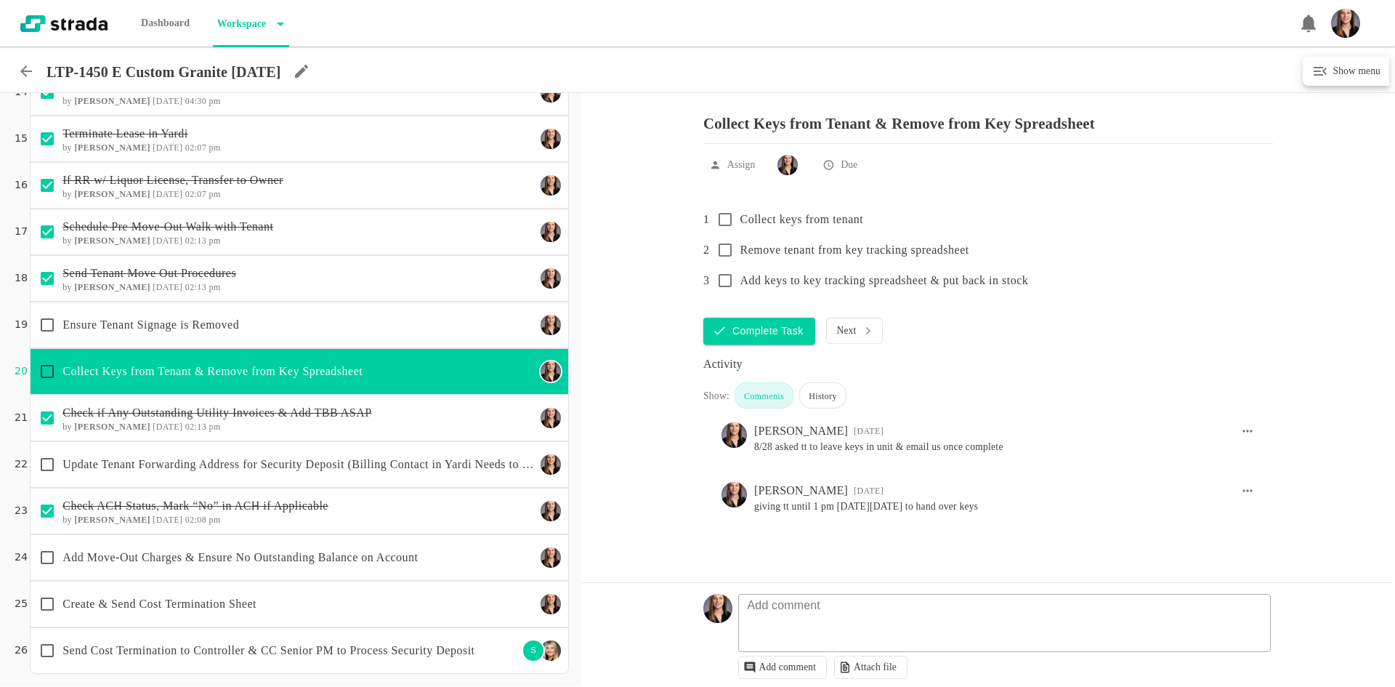
click at [28, 70] on icon at bounding box center [25, 71] width 17 height 17
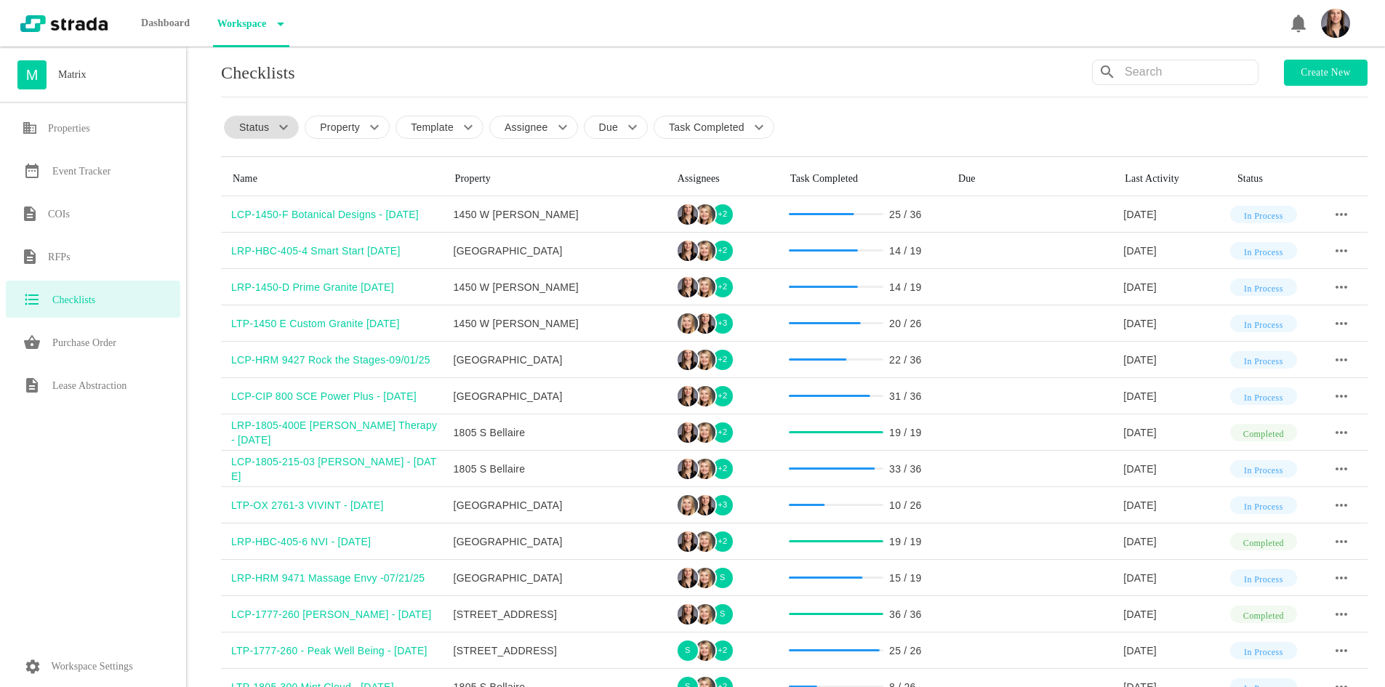
click at [262, 134] on p "Status" at bounding box center [254, 127] width 30 height 15
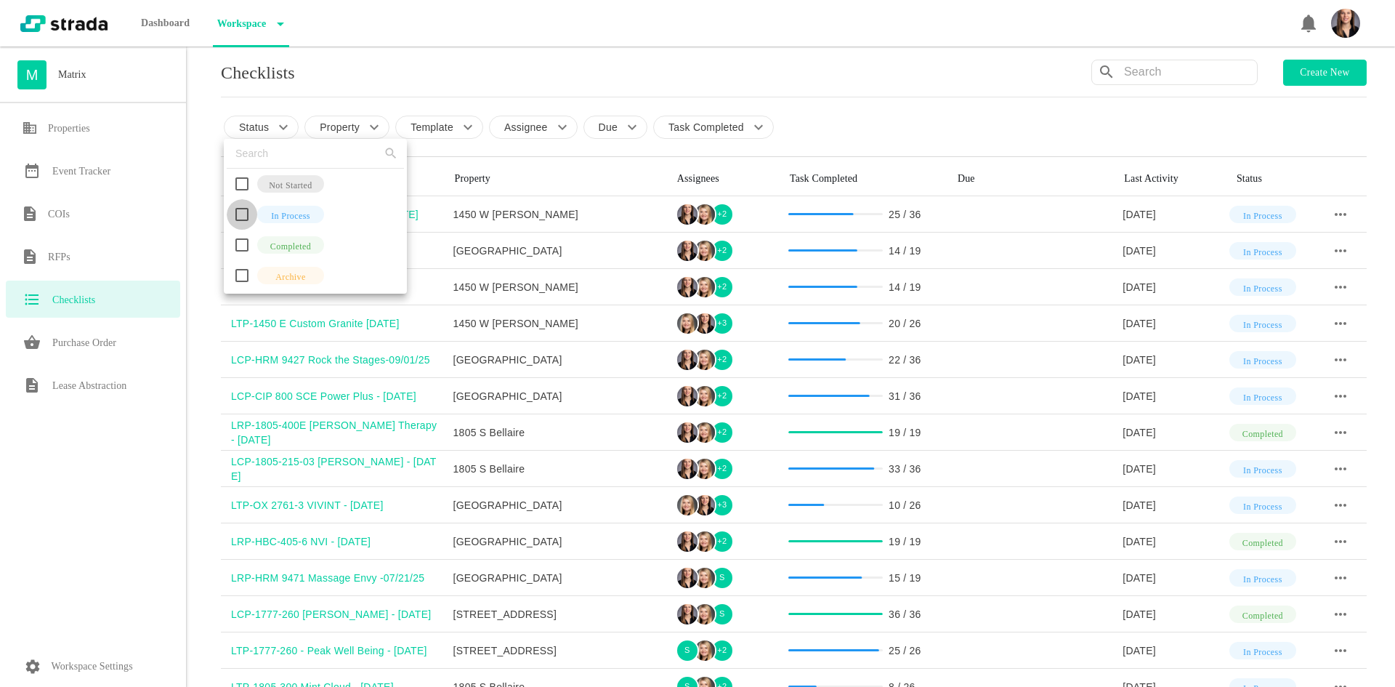
click at [241, 209] on input "checkbox" at bounding box center [242, 214] width 31 height 31
checkbox input "true"
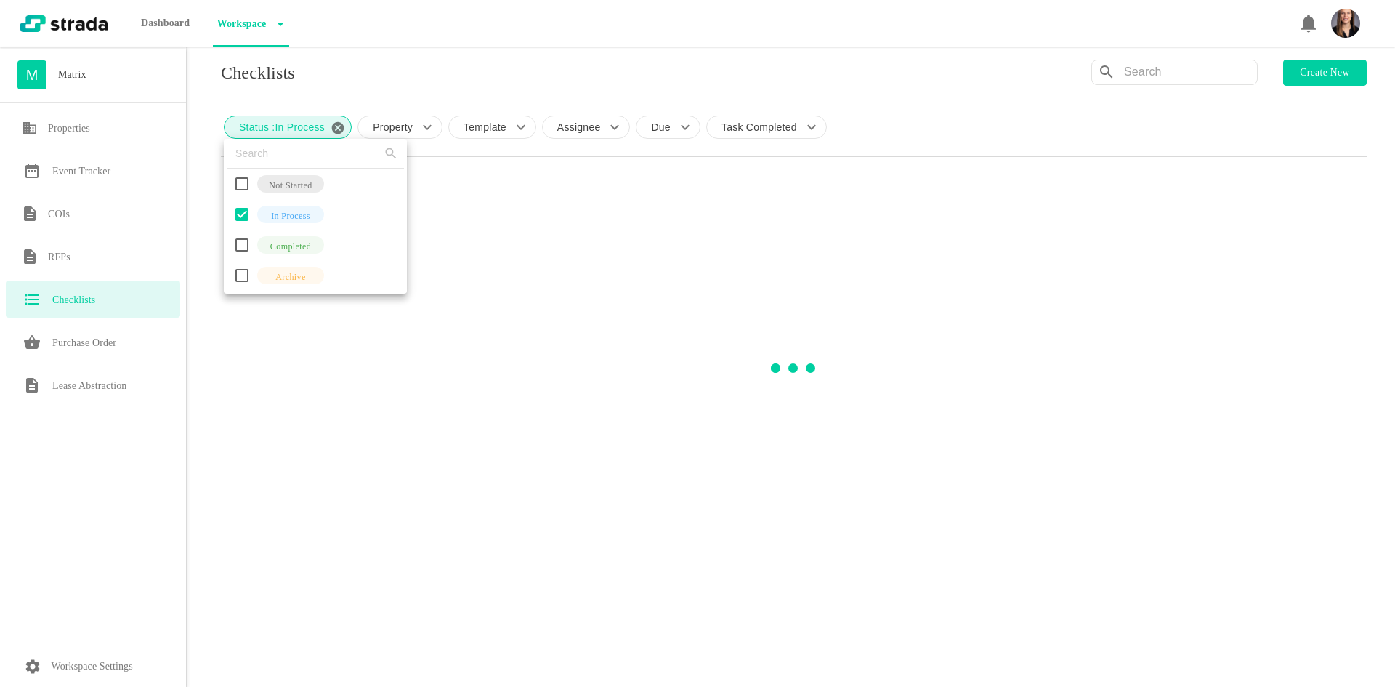
click at [204, 195] on div at bounding box center [697, 343] width 1395 height 687
